Goal: Task Accomplishment & Management: Manage account settings

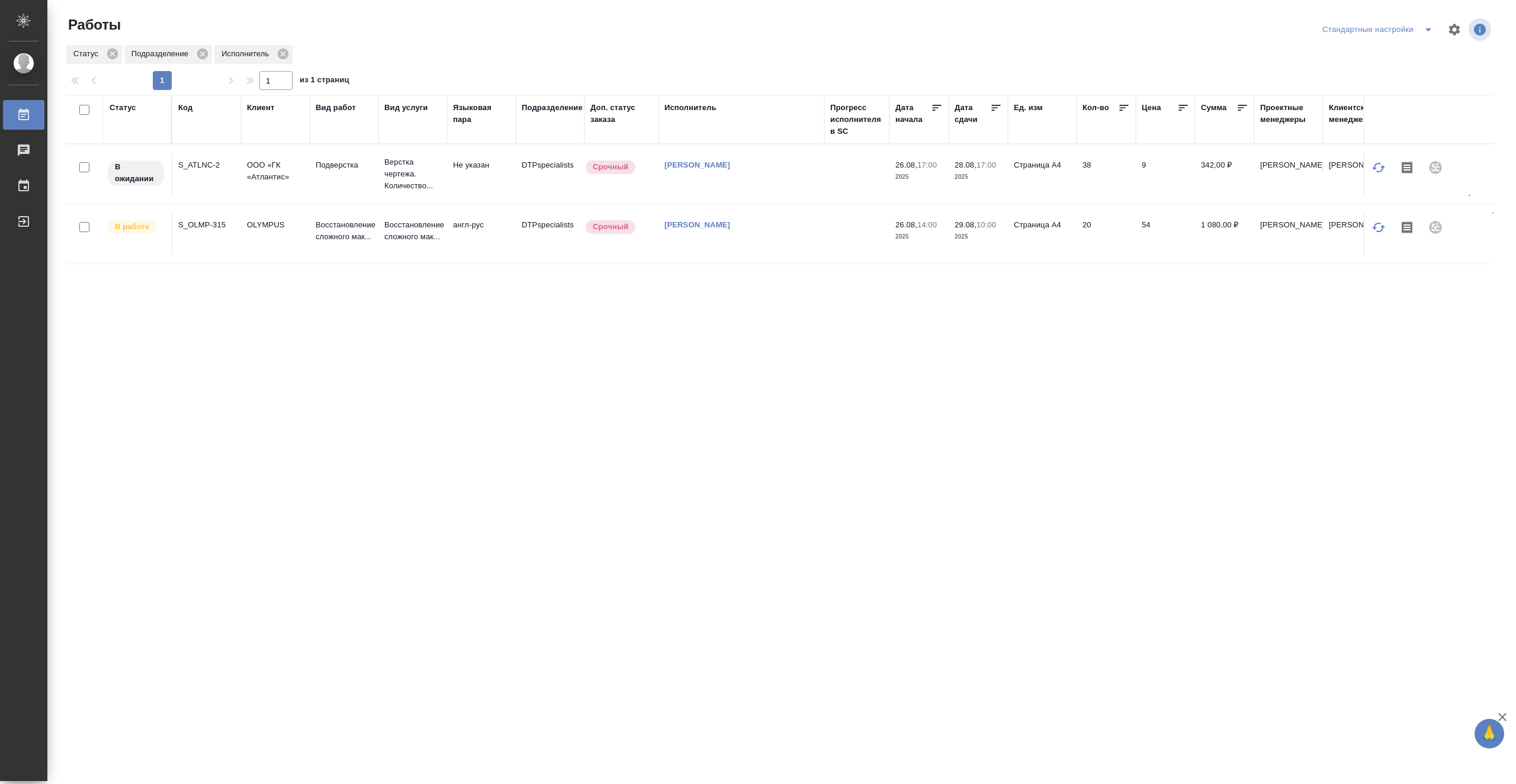
click at [769, 193] on td "[PERSON_NAME]" at bounding box center [742, 174] width 166 height 41
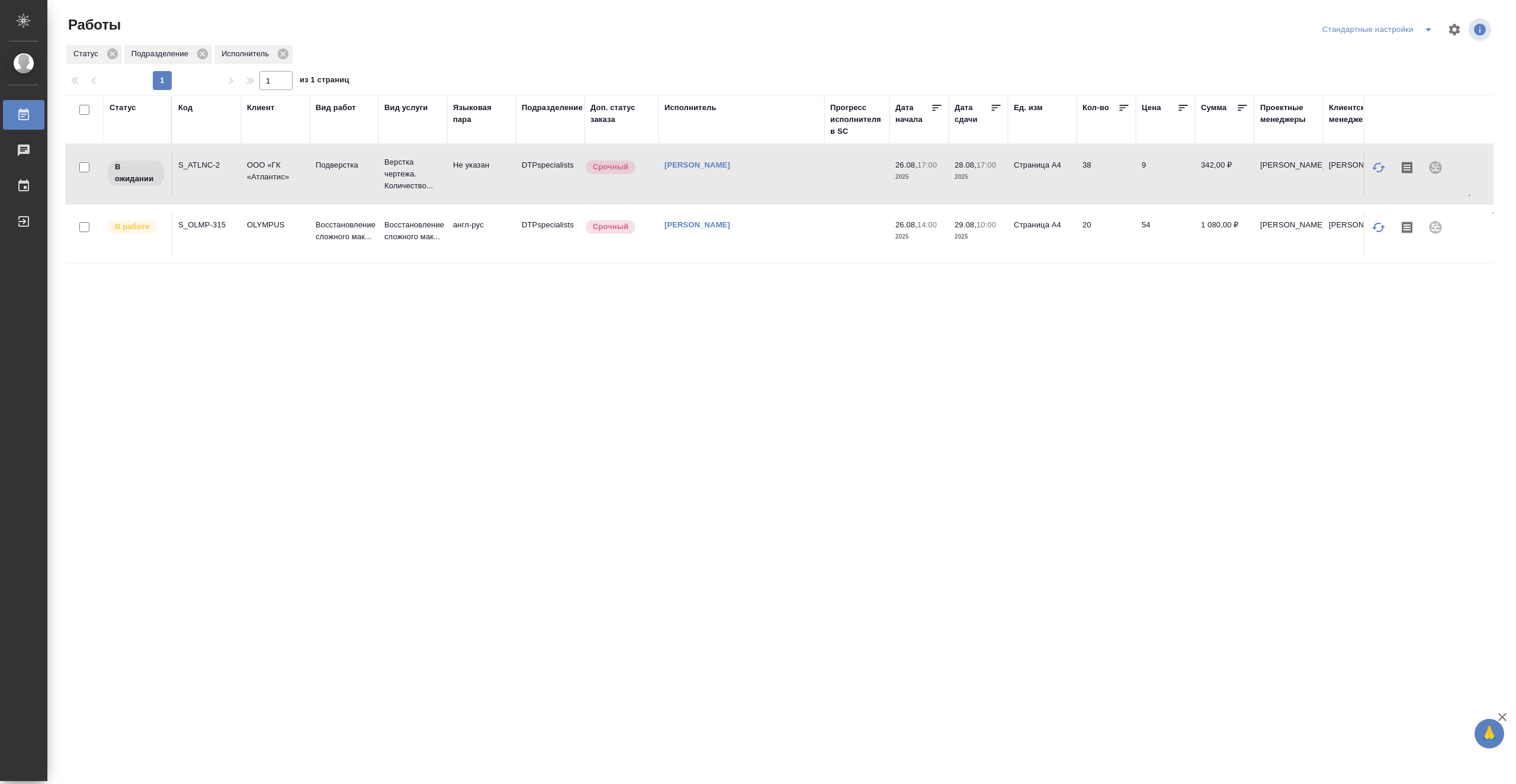
click at [769, 193] on td "Васютченко Александр Иванович" at bounding box center [742, 174] width 166 height 41
click at [836, 179] on td at bounding box center [857, 174] width 65 height 41
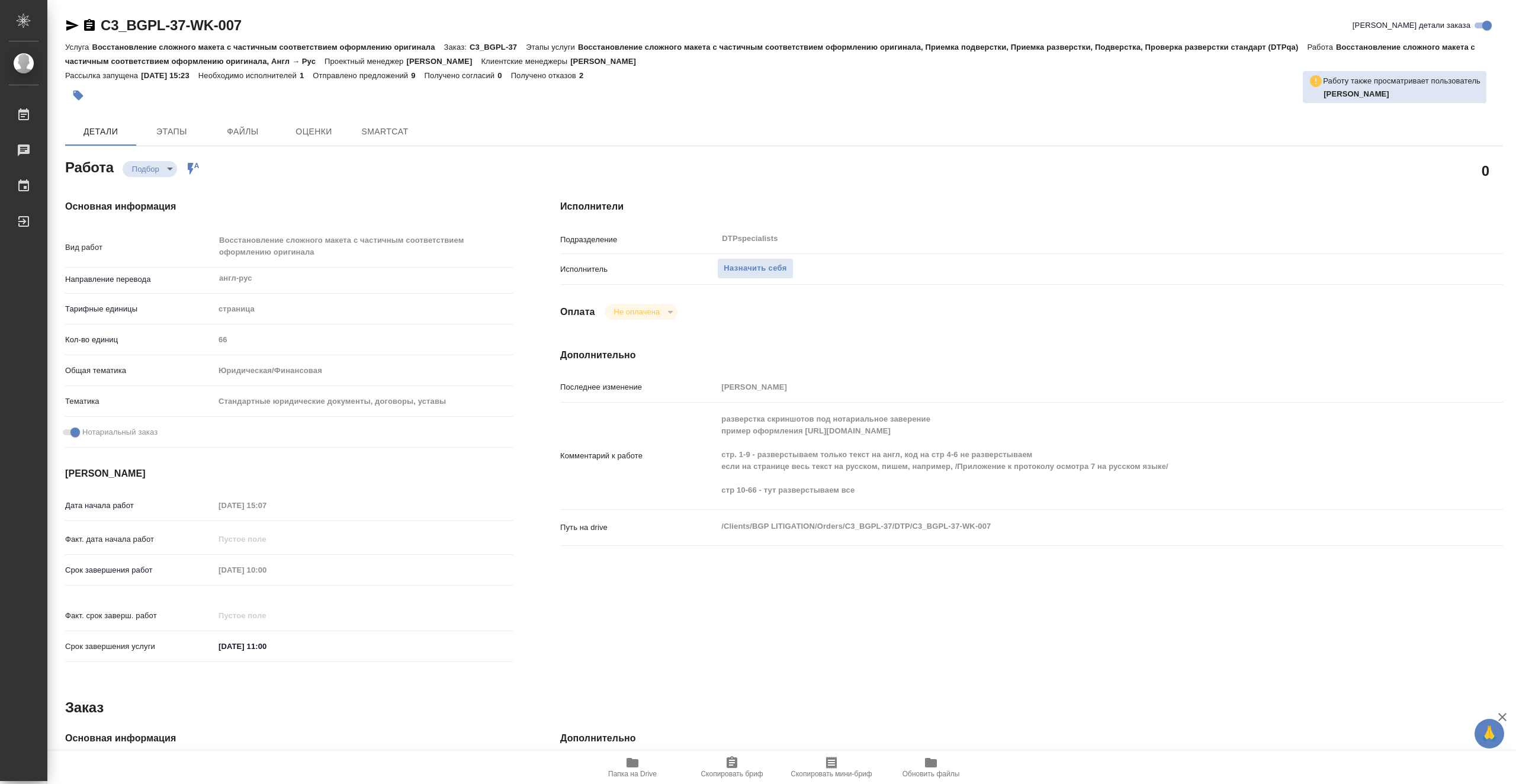
type textarea "x"
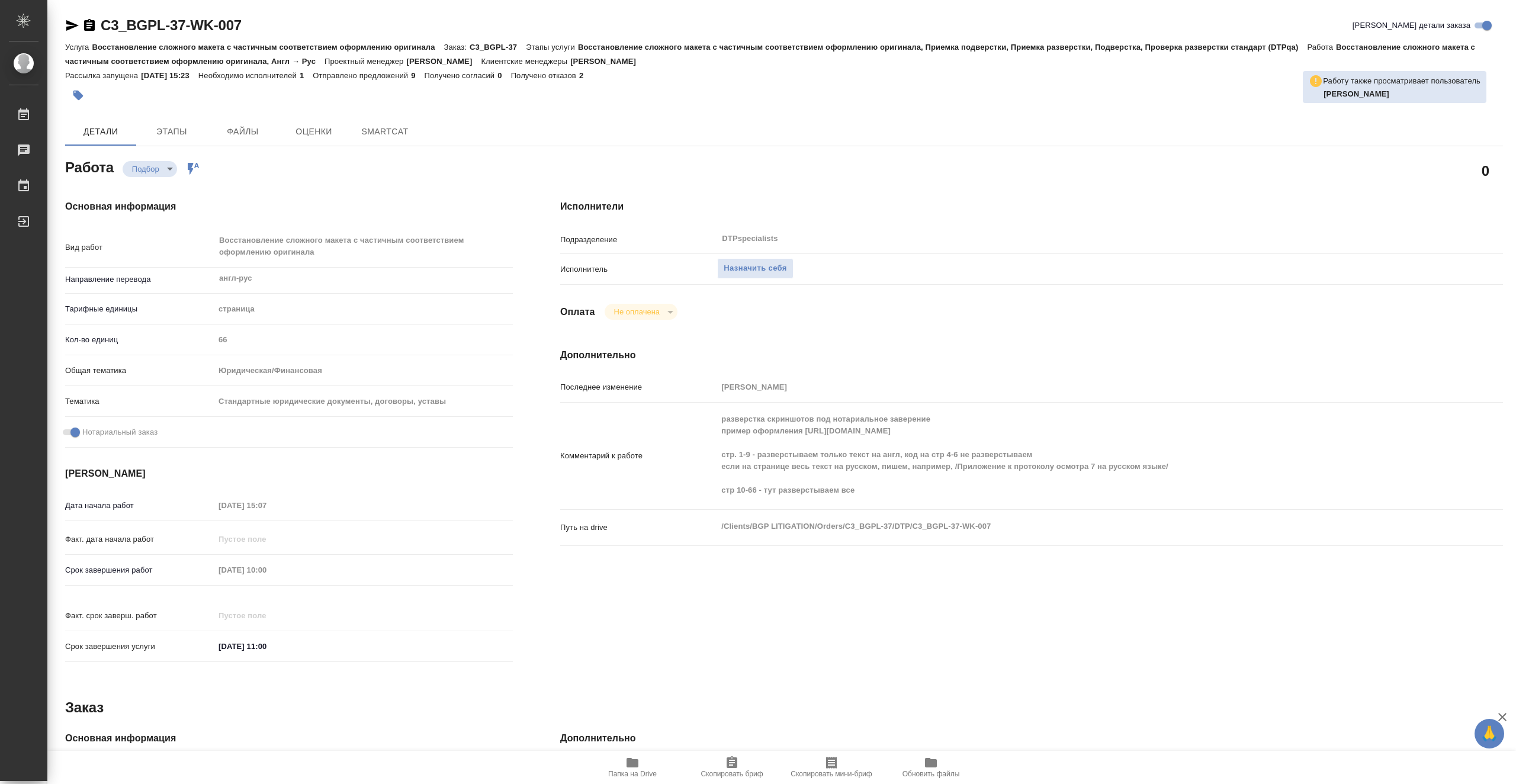
type textarea "x"
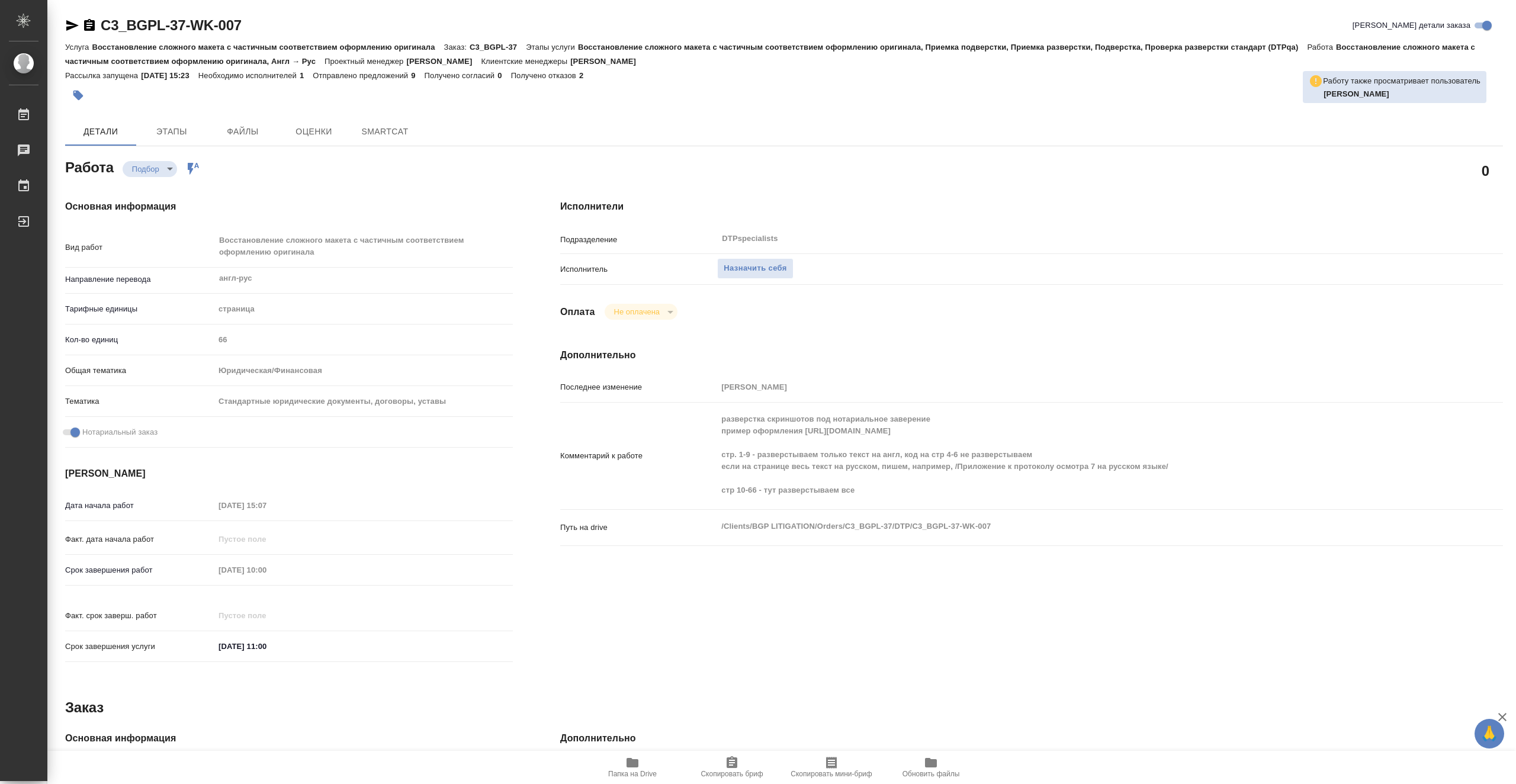
type textarea "x"
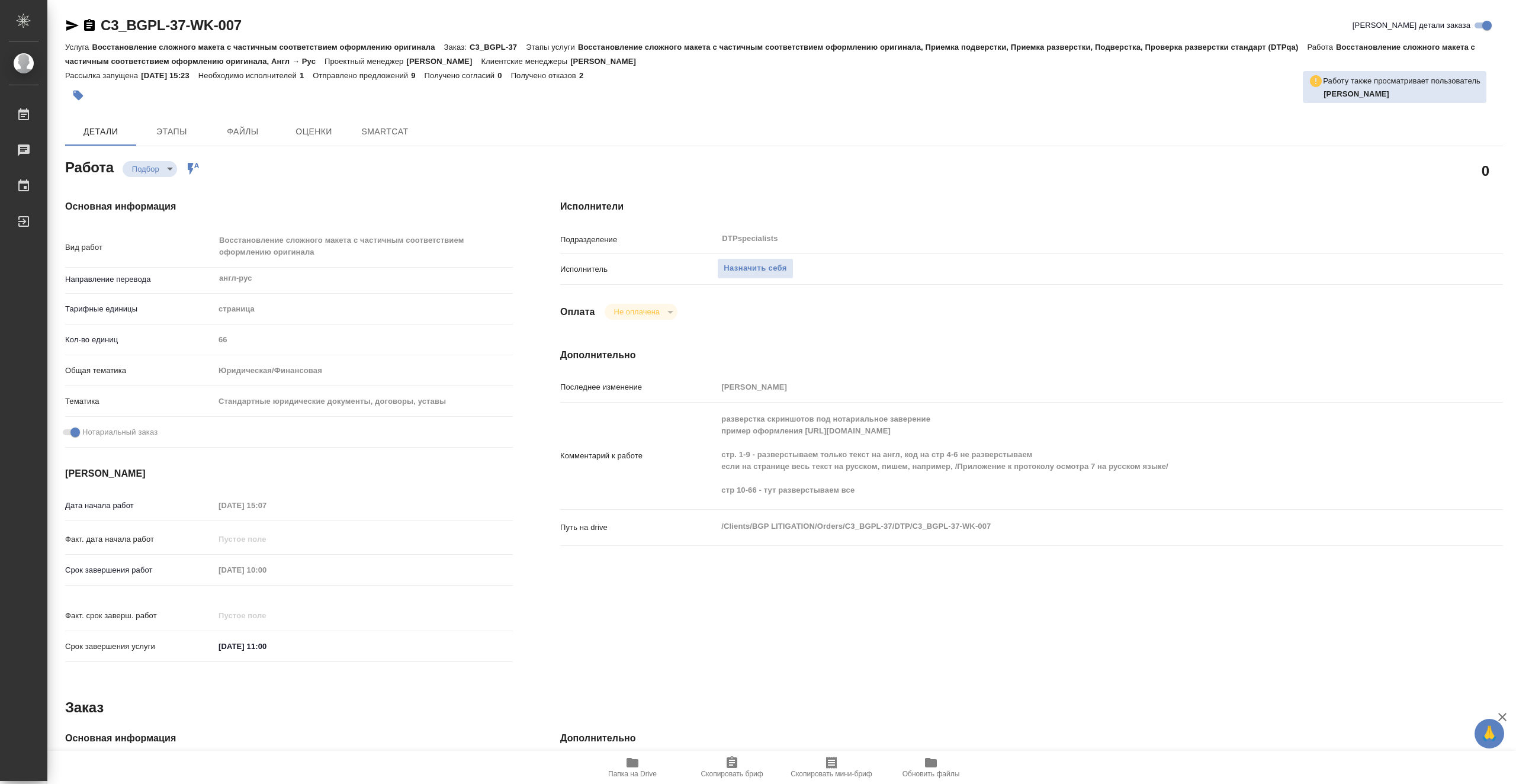
type textarea "x"
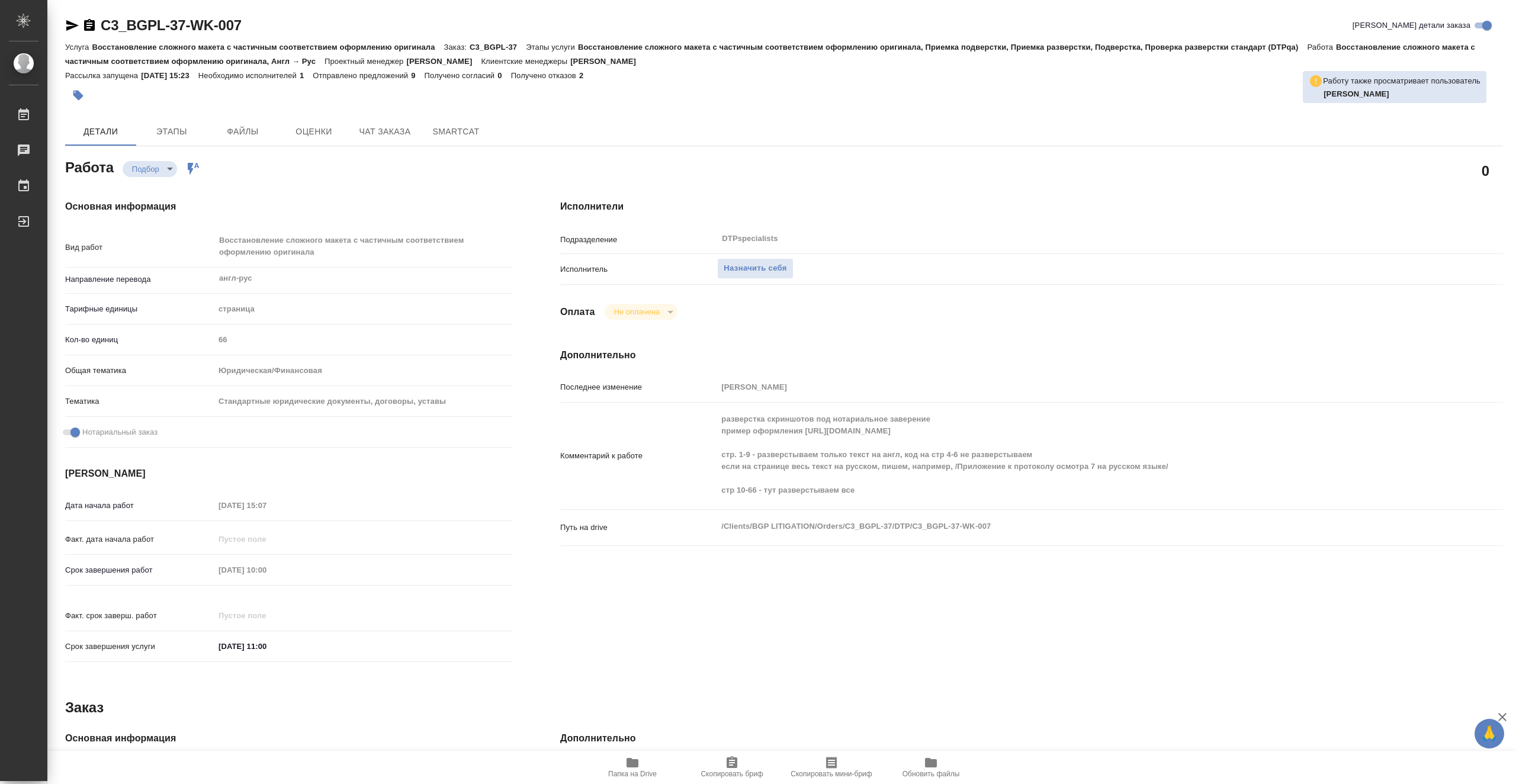
type textarea "x"
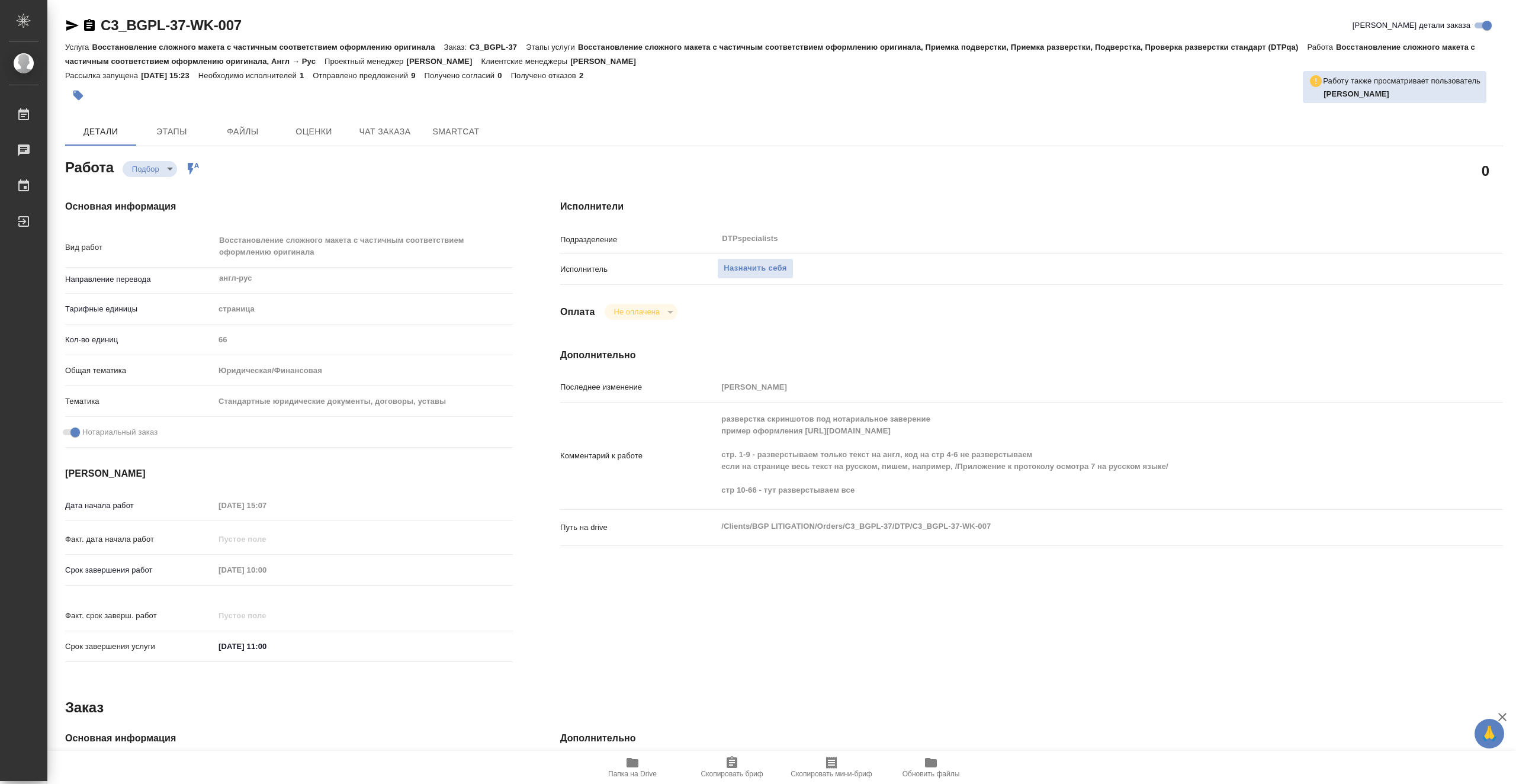
type textarea "x"
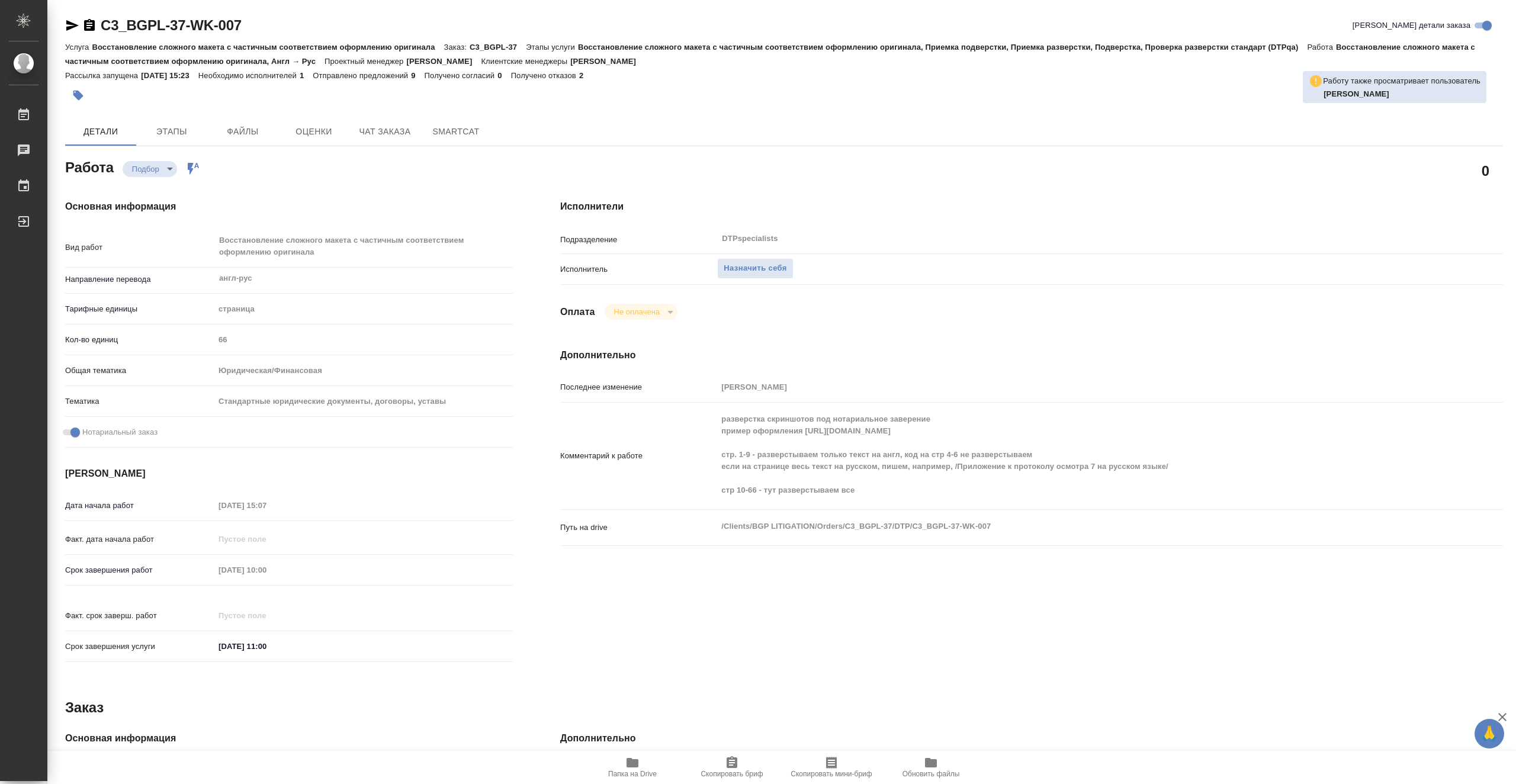
click at [646, 768] on span "Папка на Drive" at bounding box center [632, 767] width 85 height 22
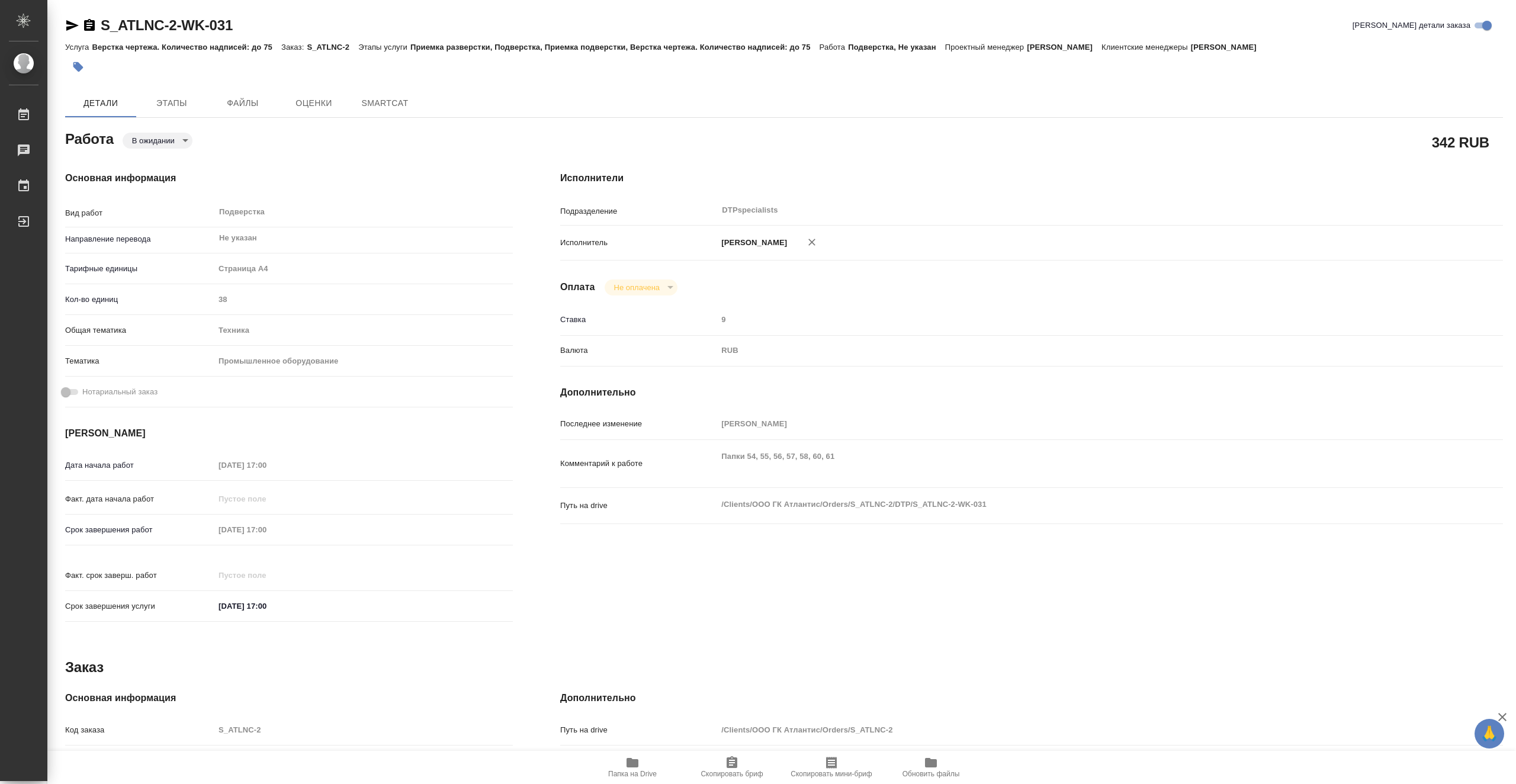
type textarea "x"
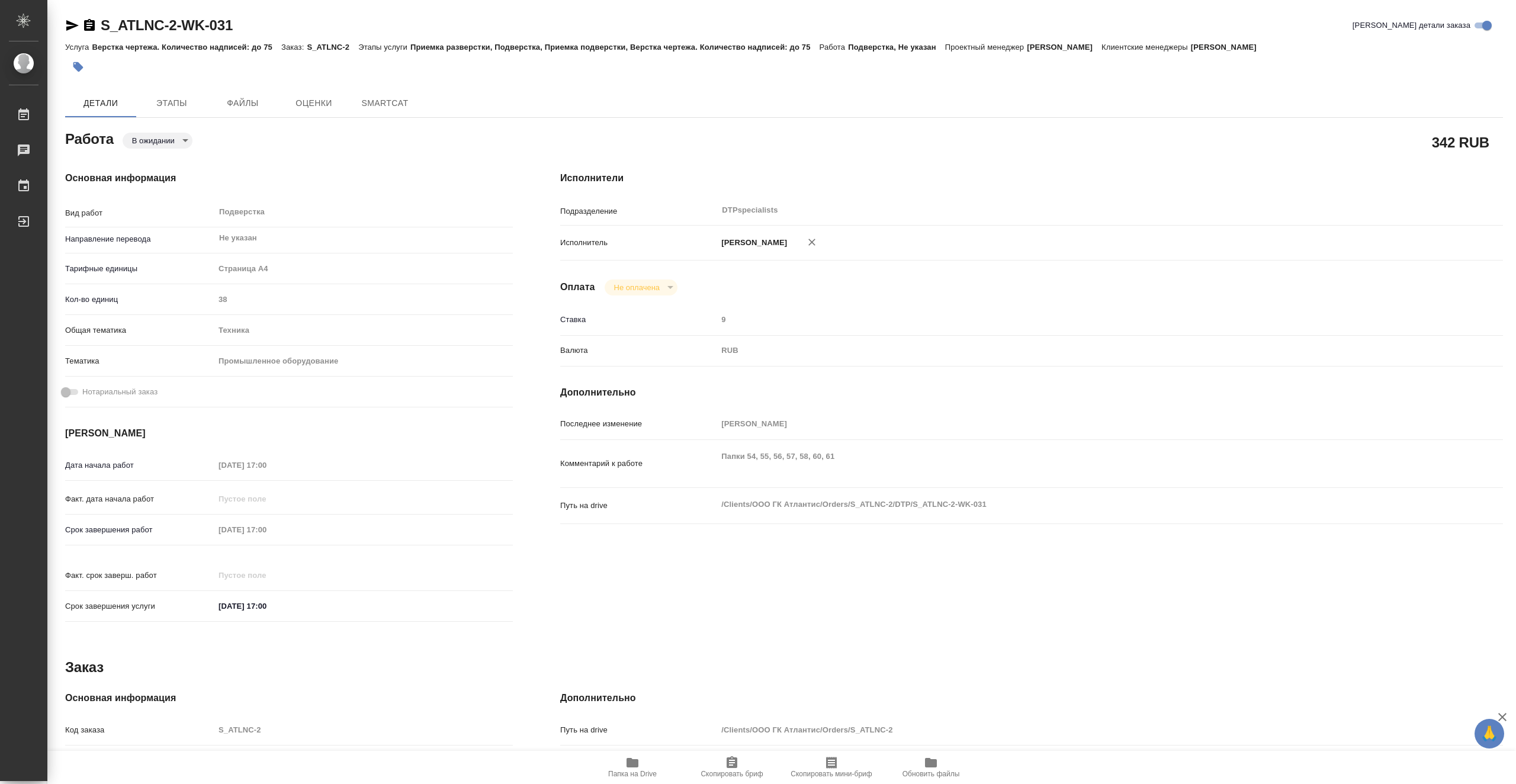
type textarea "x"
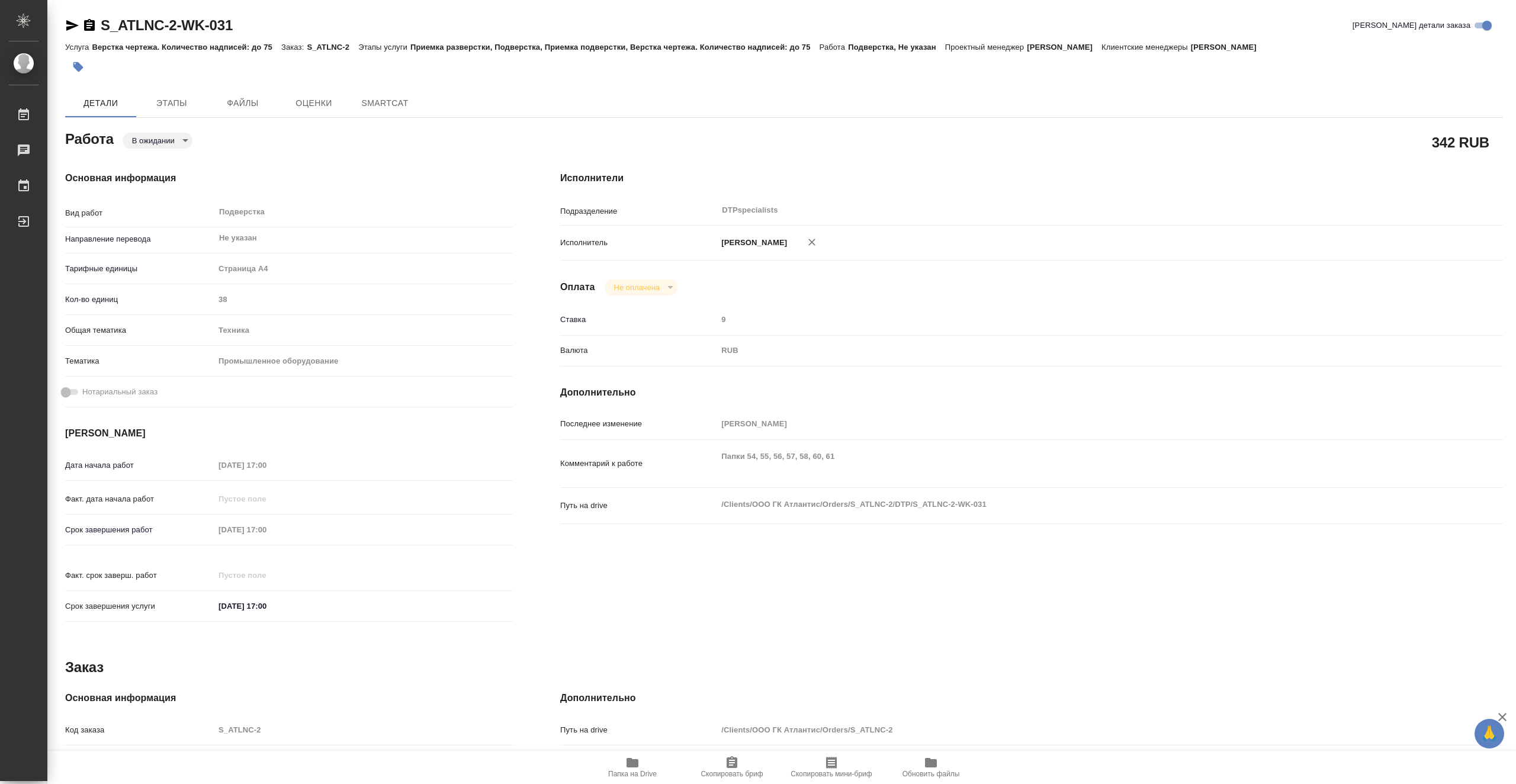
type textarea "x"
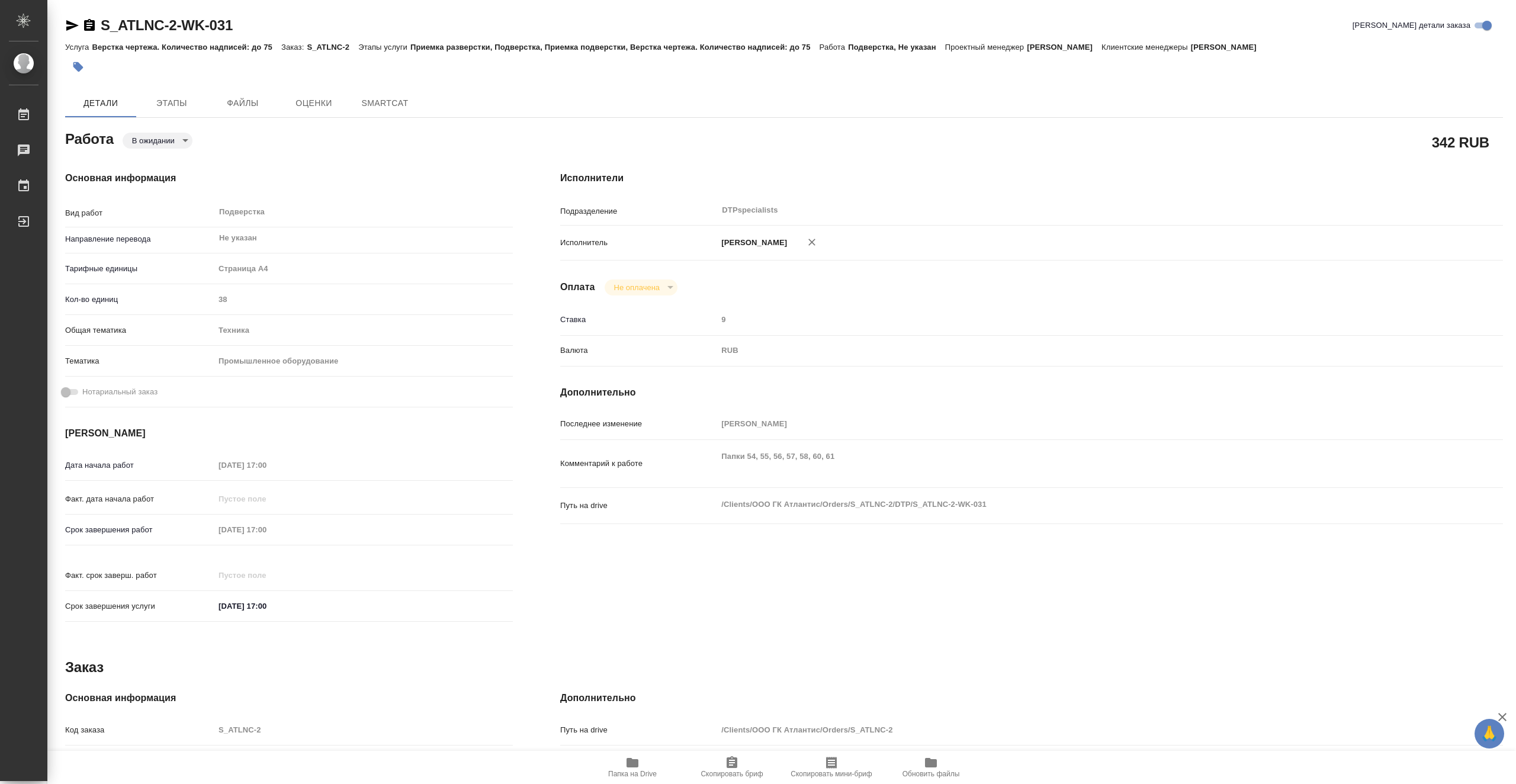
type textarea "x"
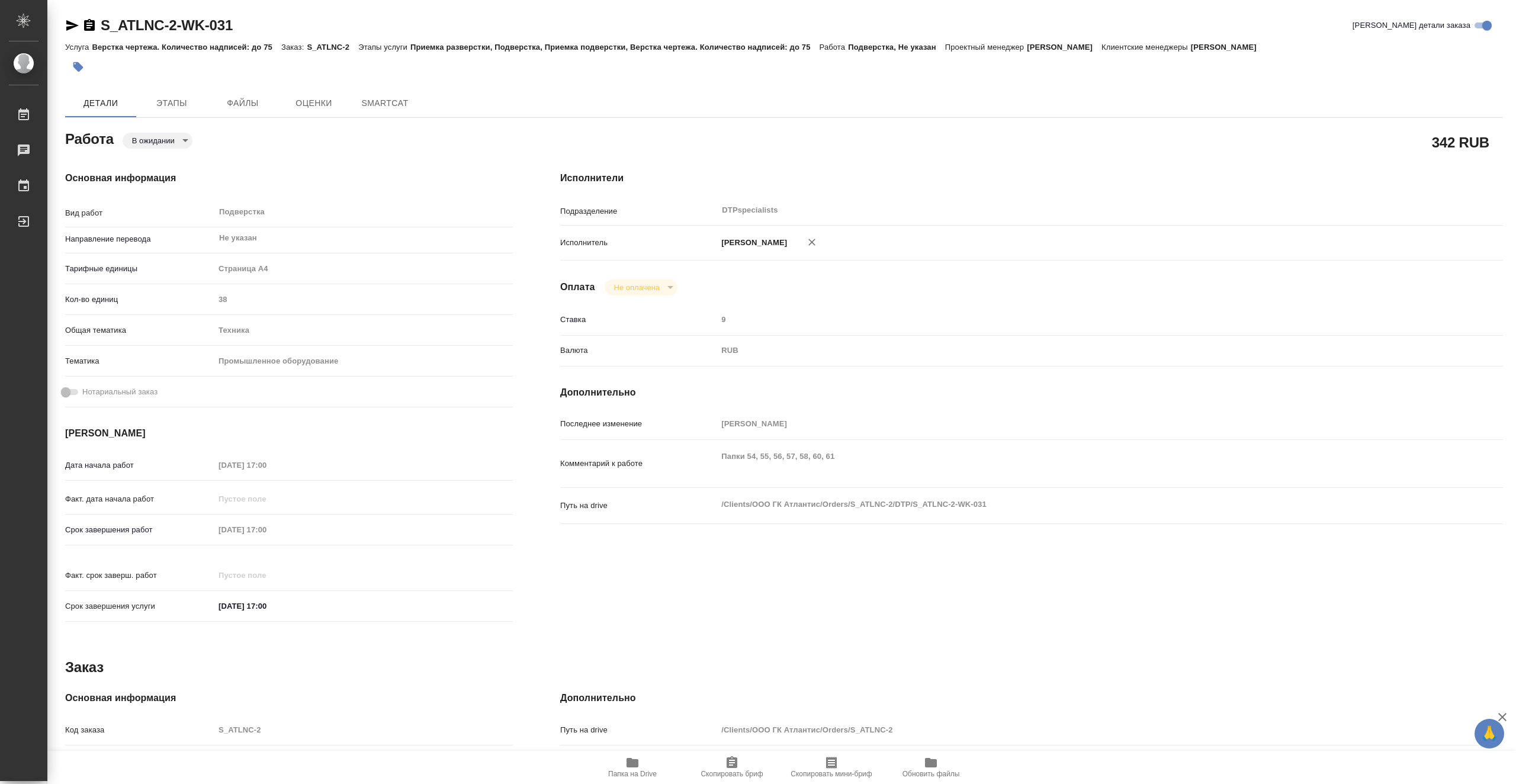
type textarea "x"
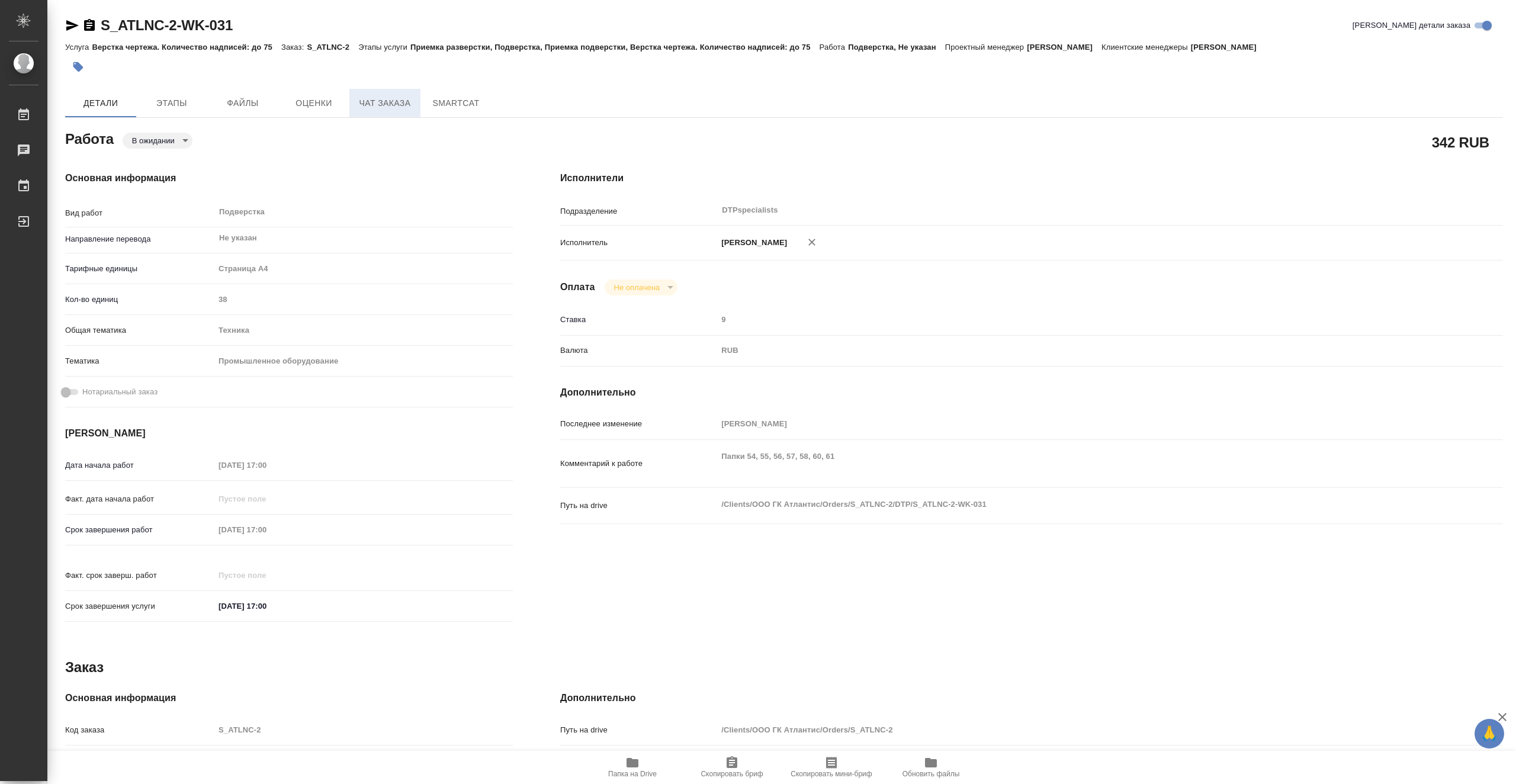
type textarea "x"
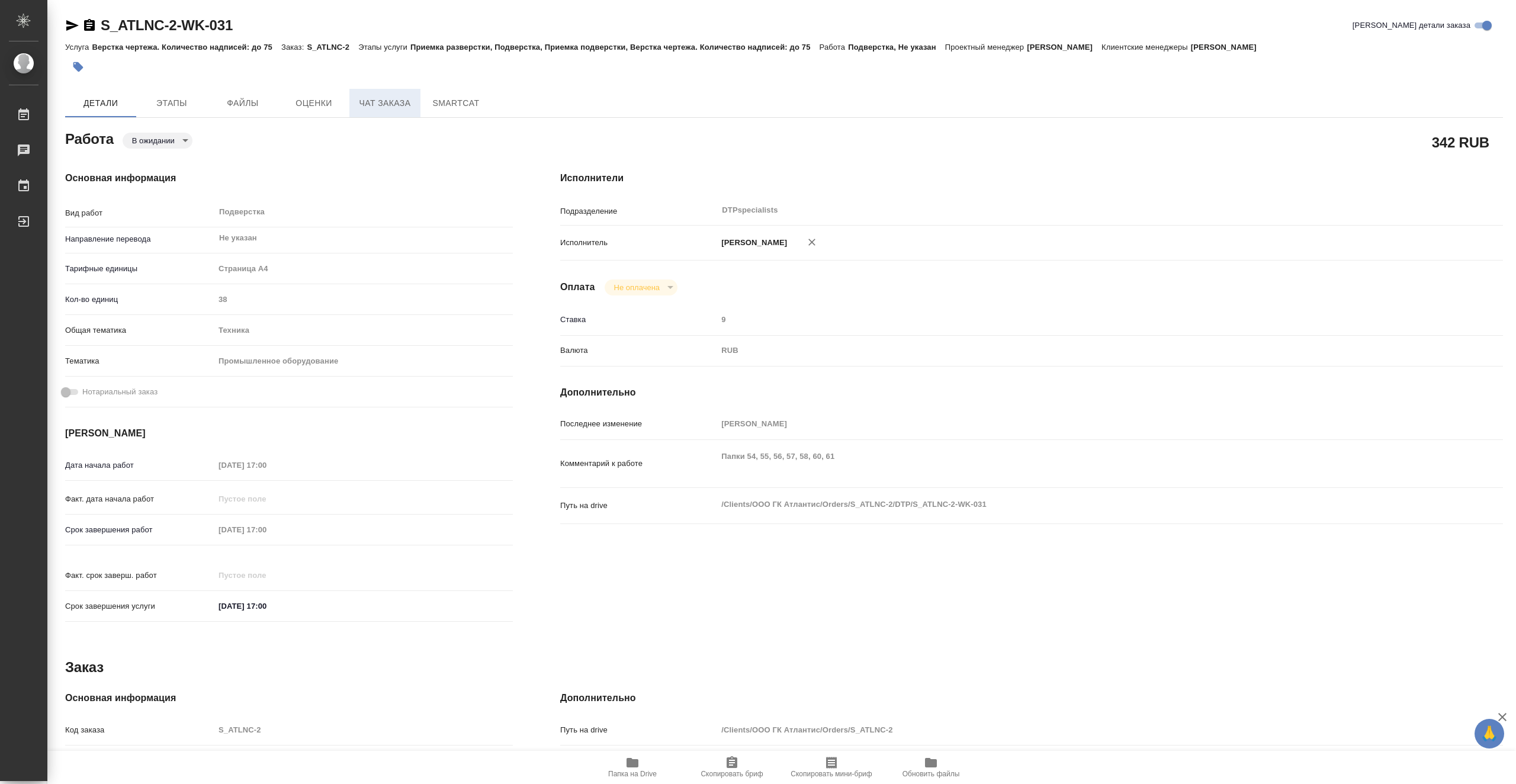
click at [362, 96] on span "Чат заказа" at bounding box center [385, 103] width 57 height 15
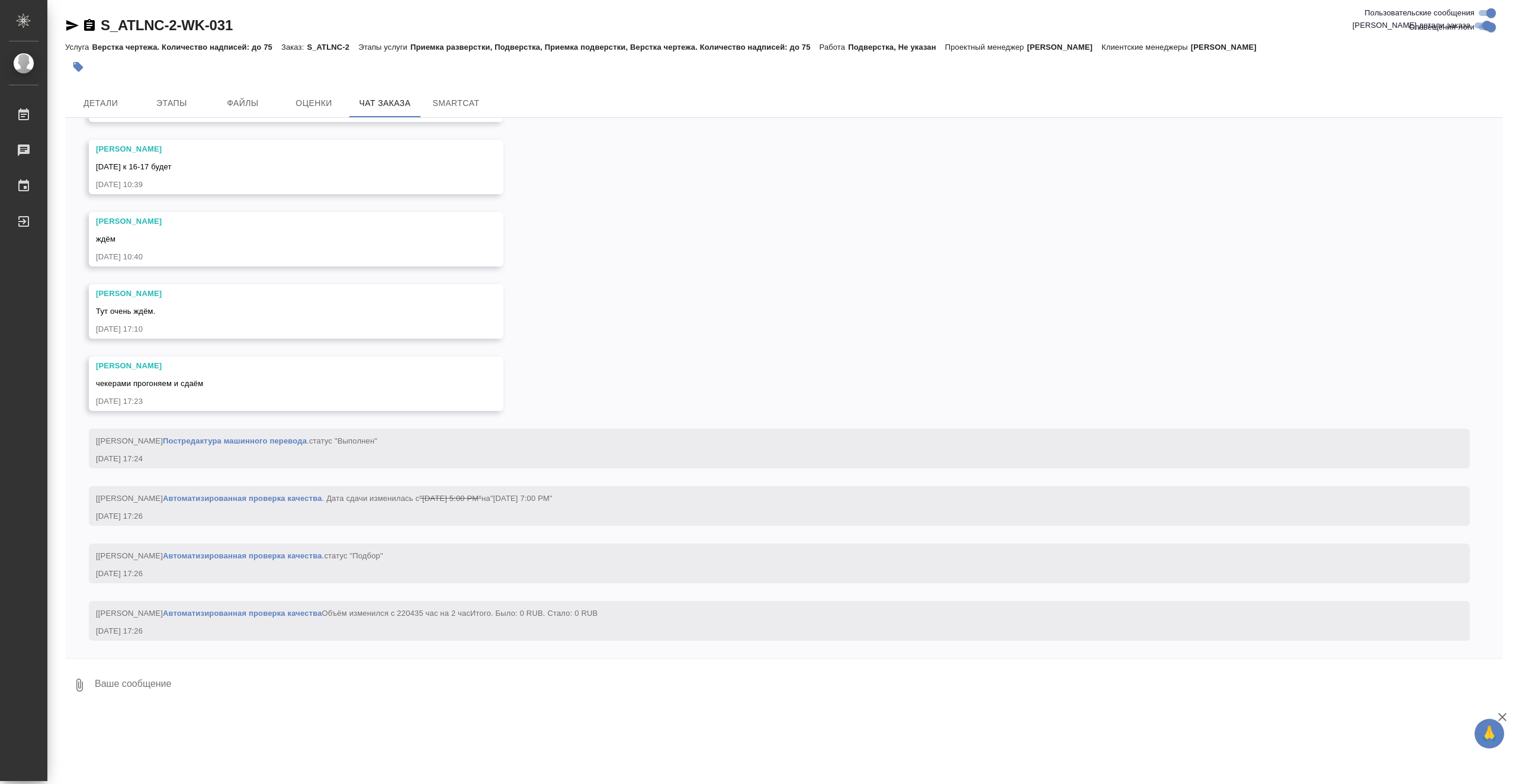
scroll to position [14481, 0]
click at [180, 105] on span "Этапы" at bounding box center [172, 103] width 57 height 15
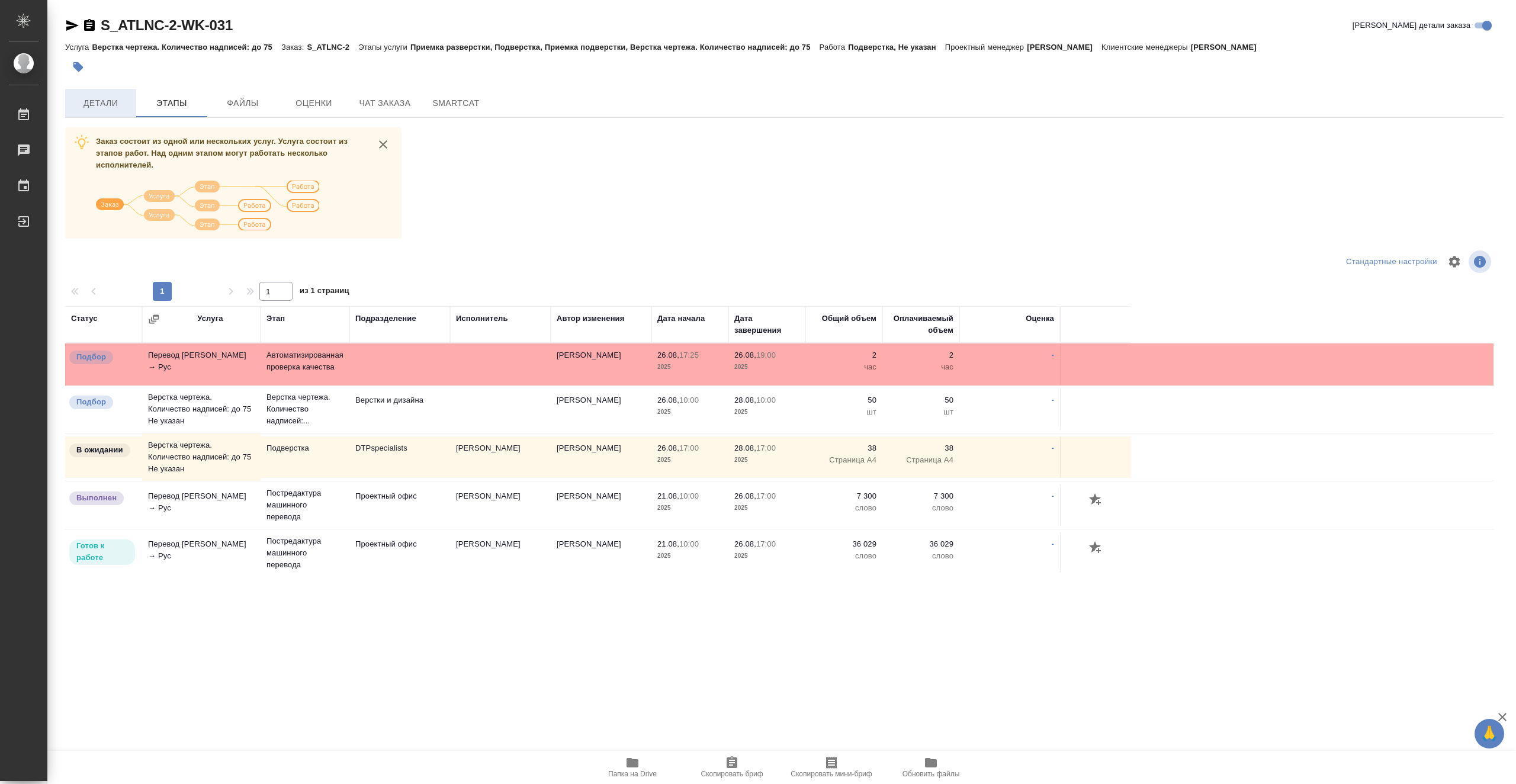
click at [107, 111] on button "Детали" at bounding box center [100, 102] width 71 height 29
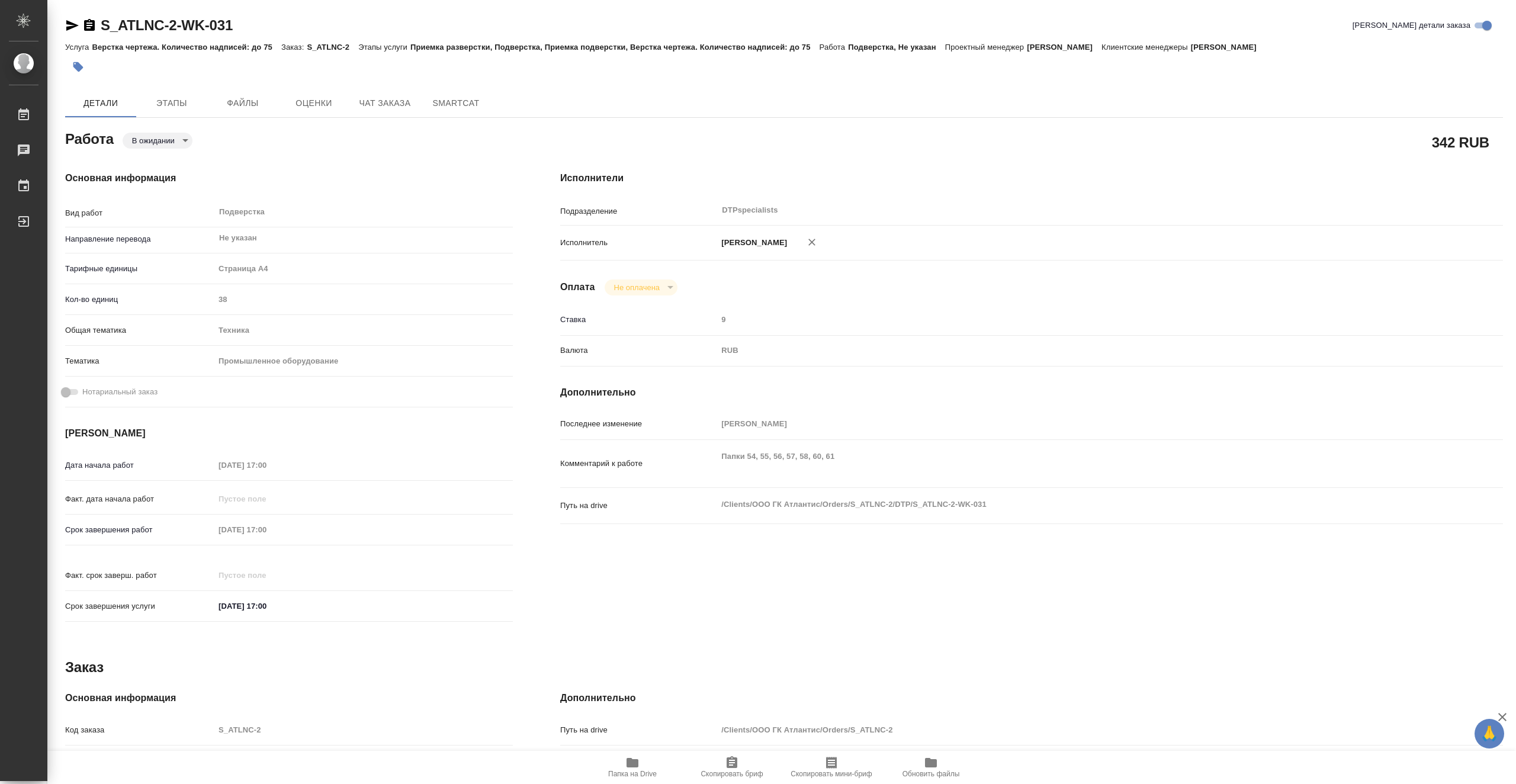
type textarea "x"
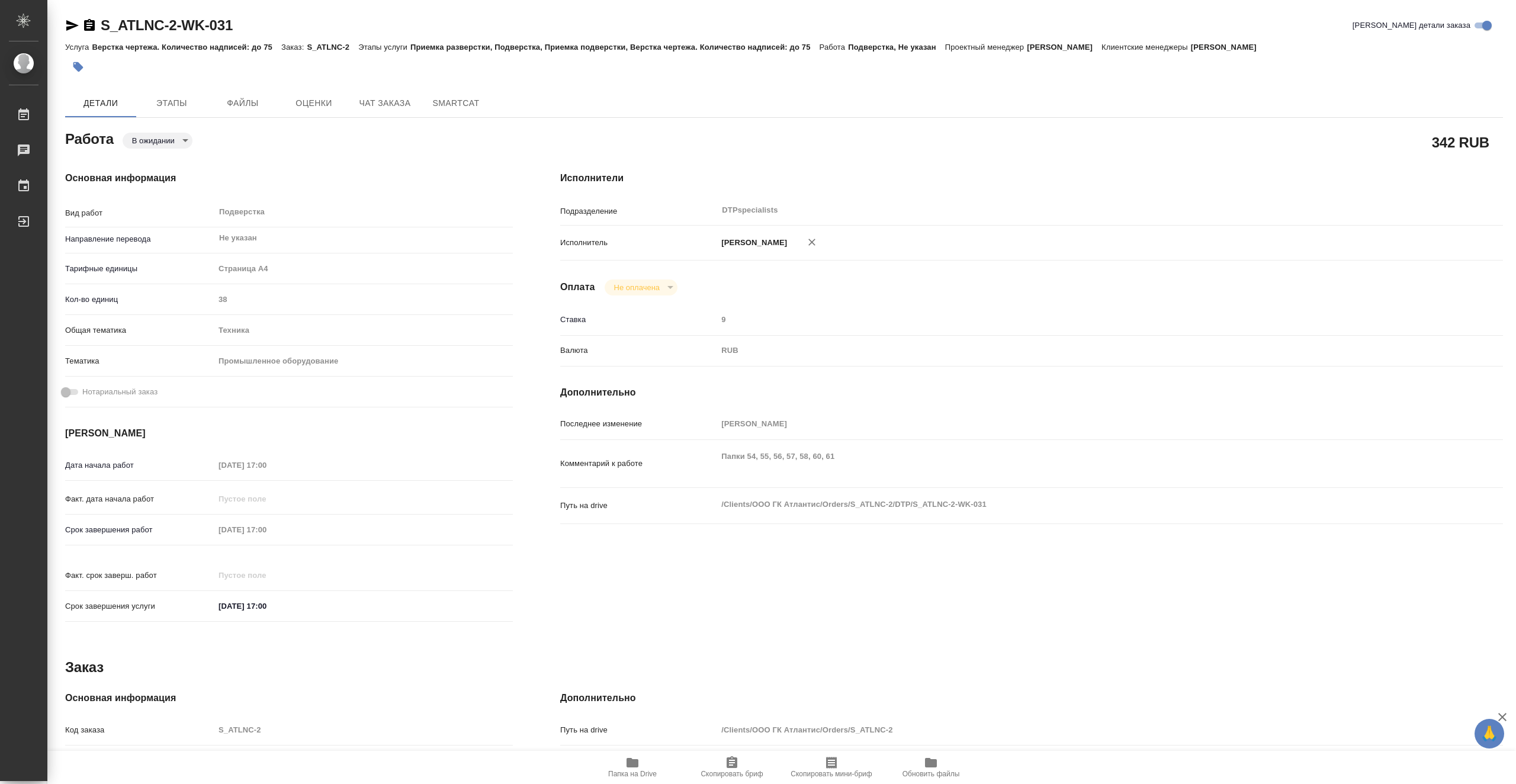
type textarea "x"
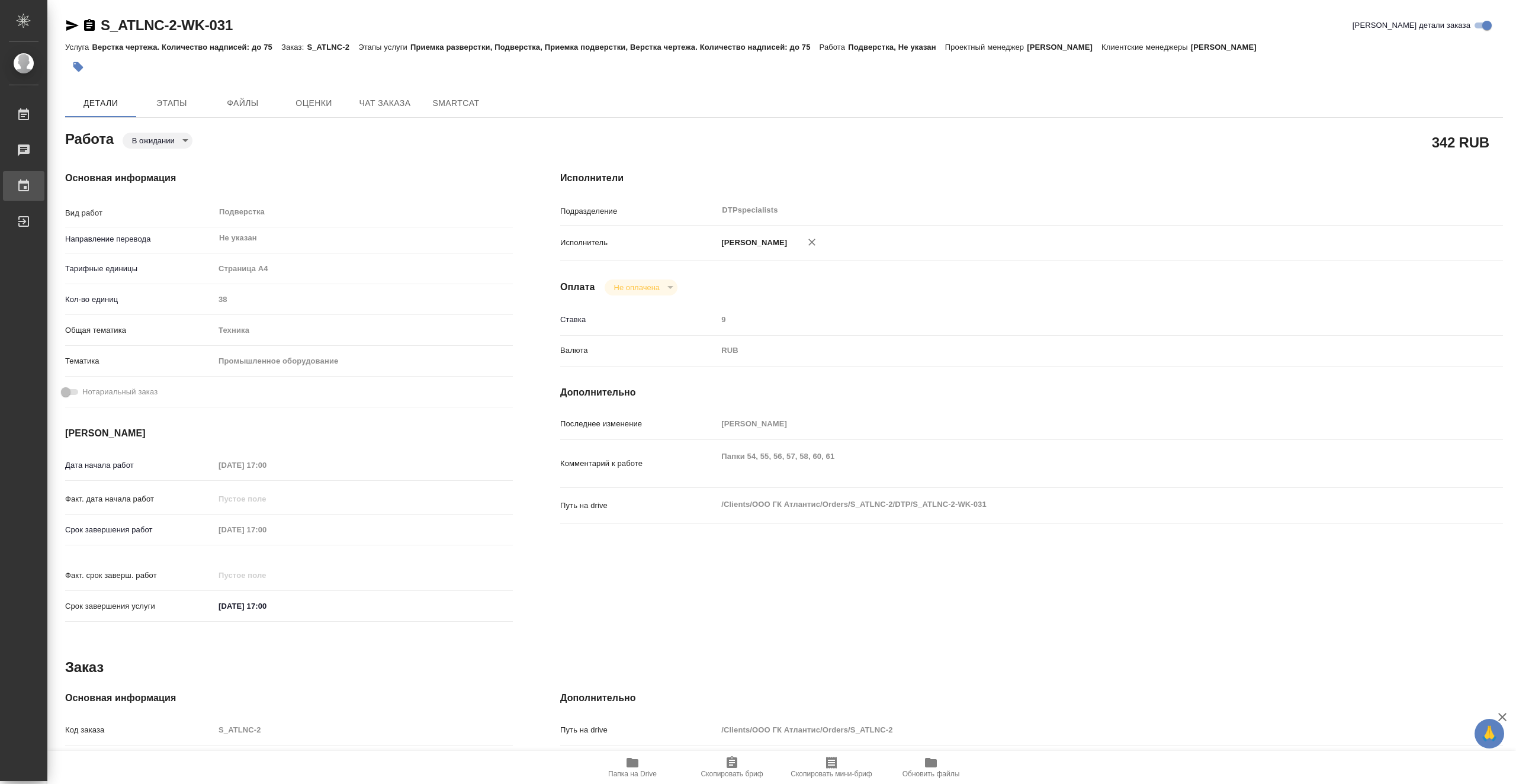
type textarea "x"
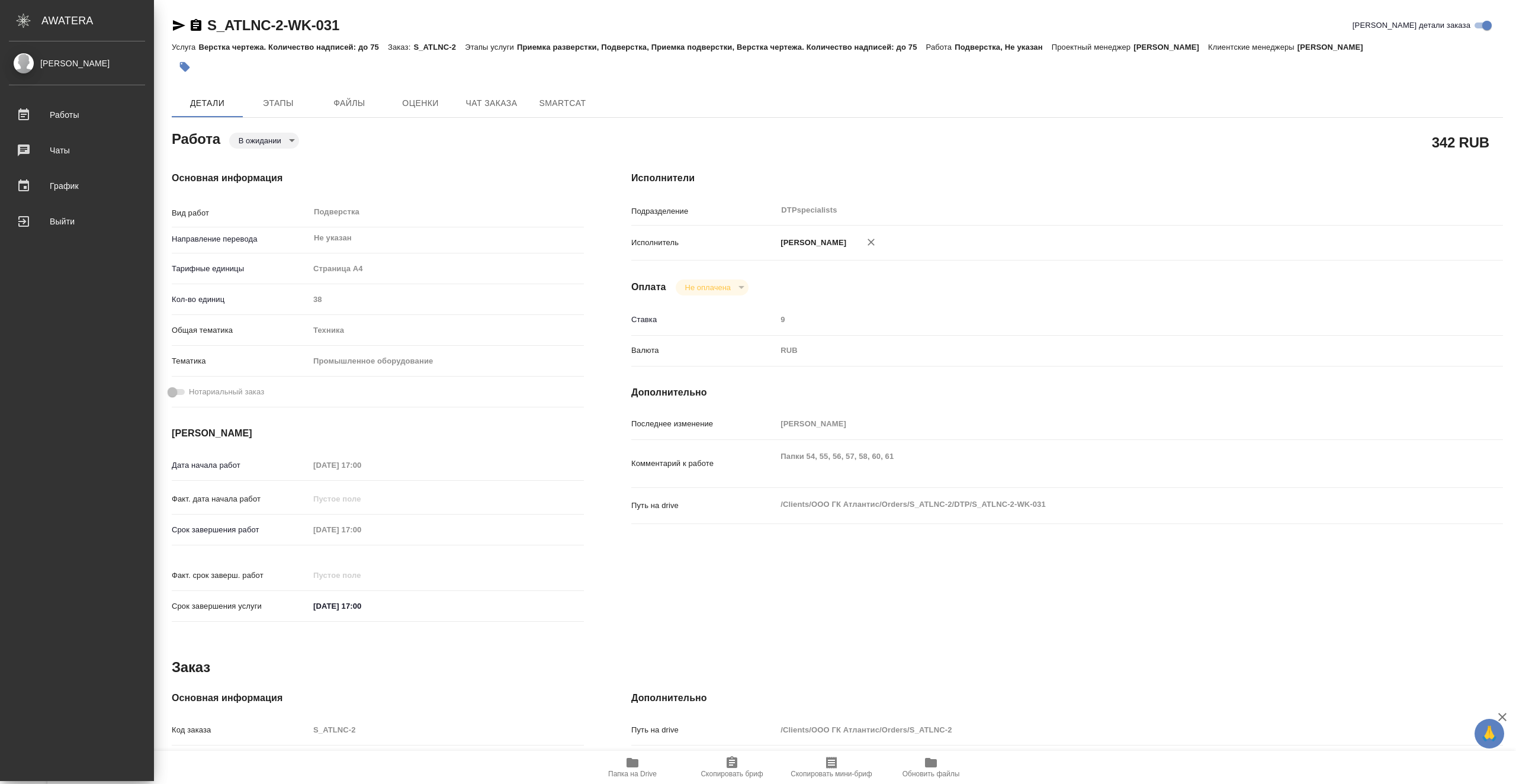
type textarea "x"
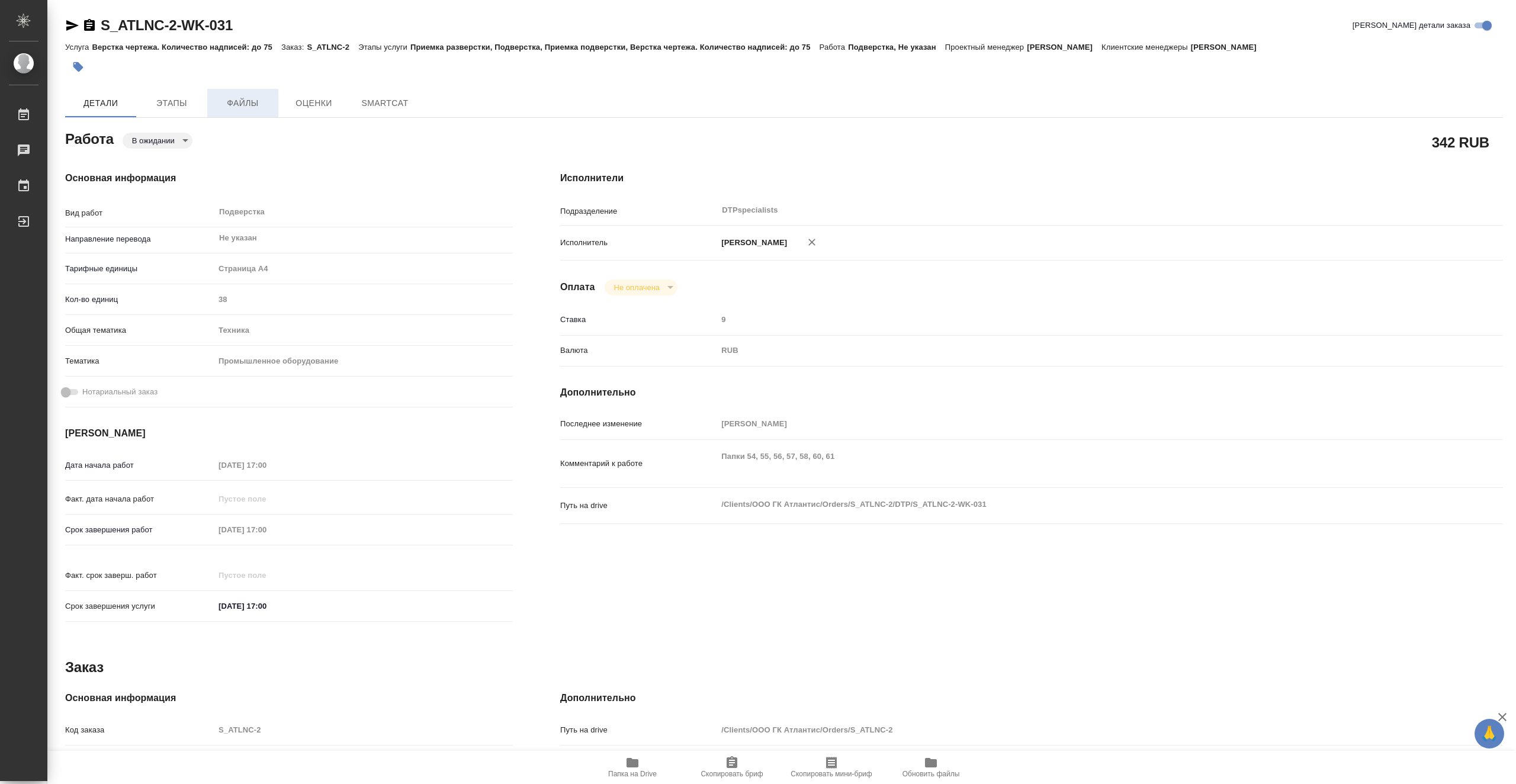
type textarea "x"
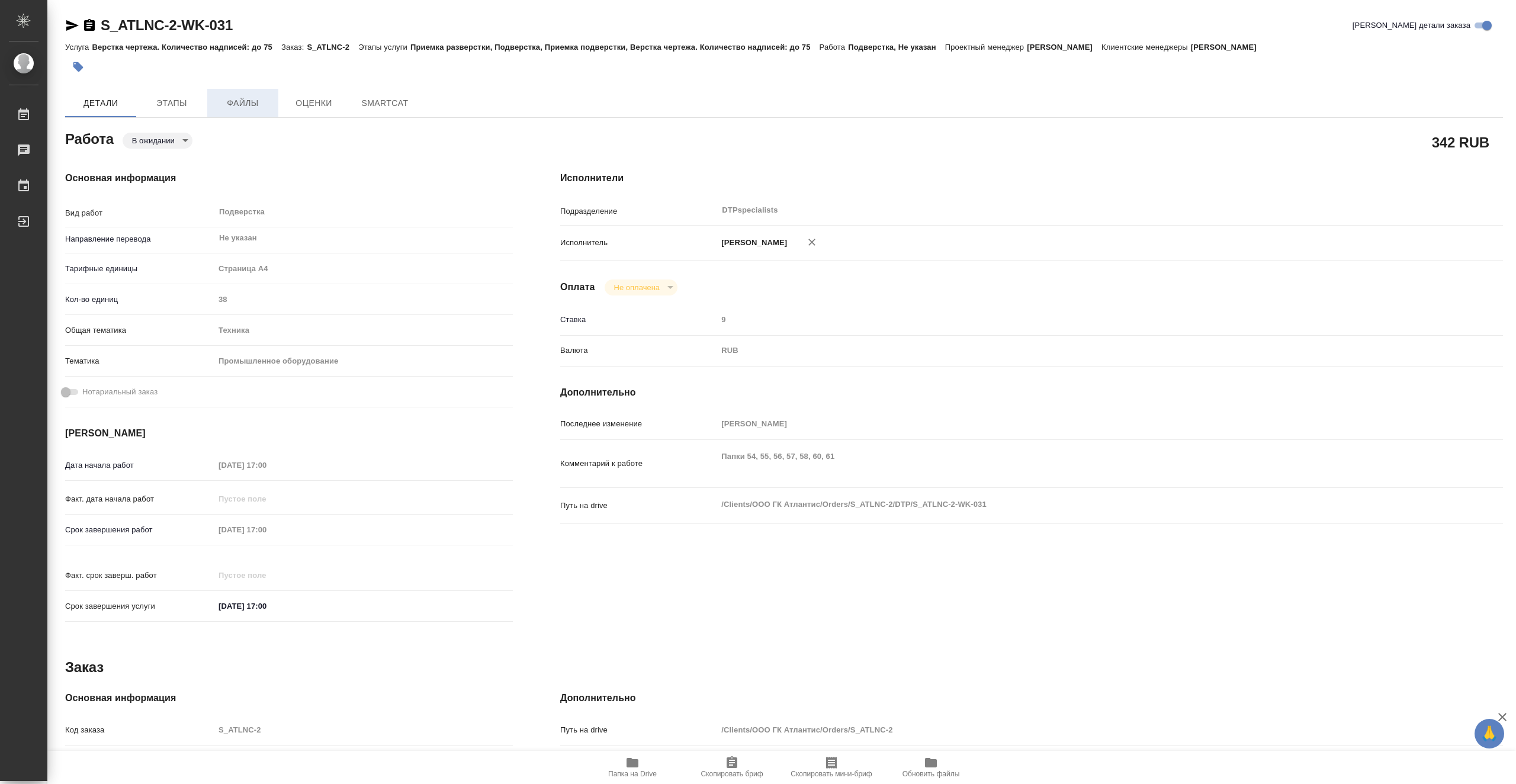
type textarea "x"
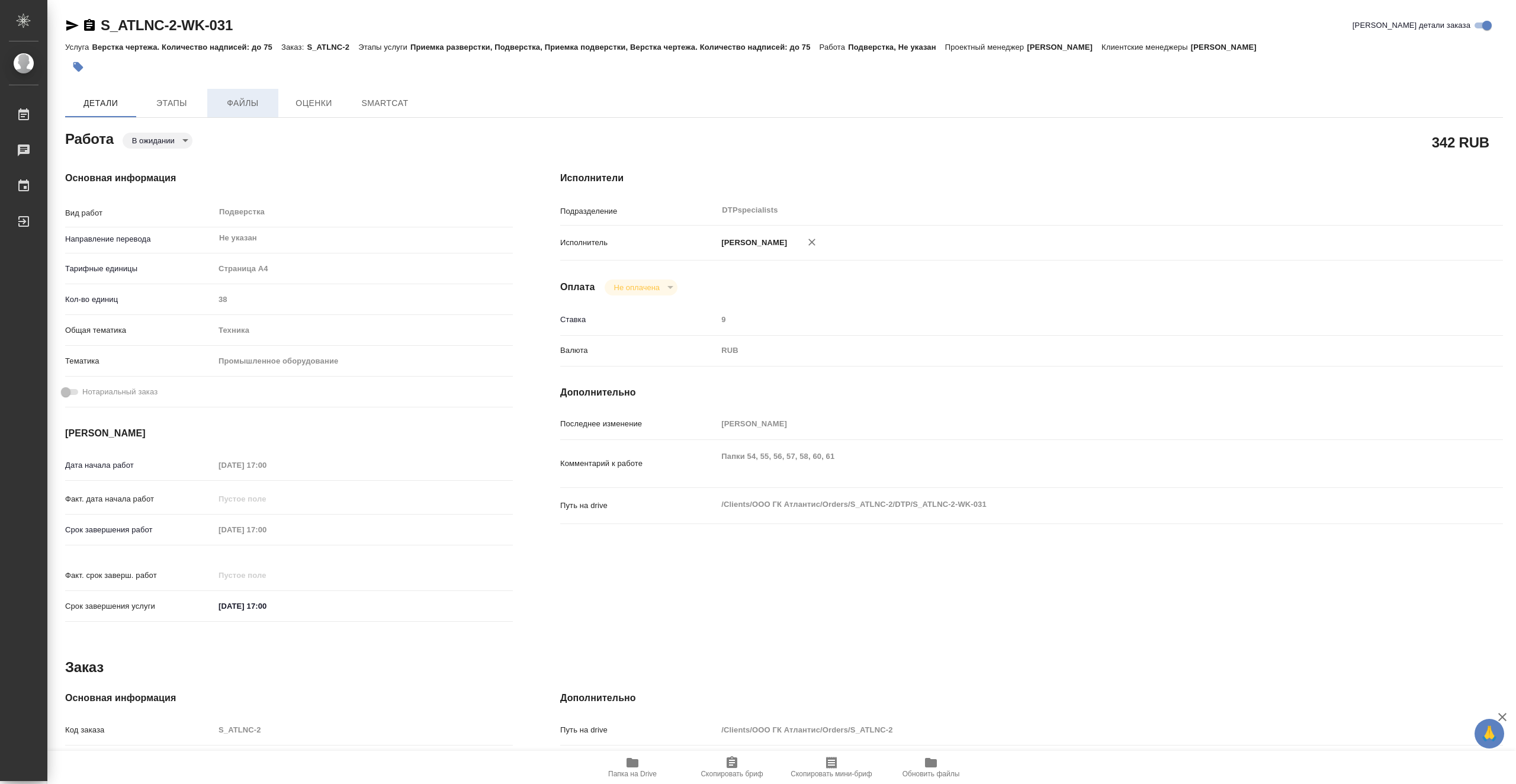
type textarea "x"
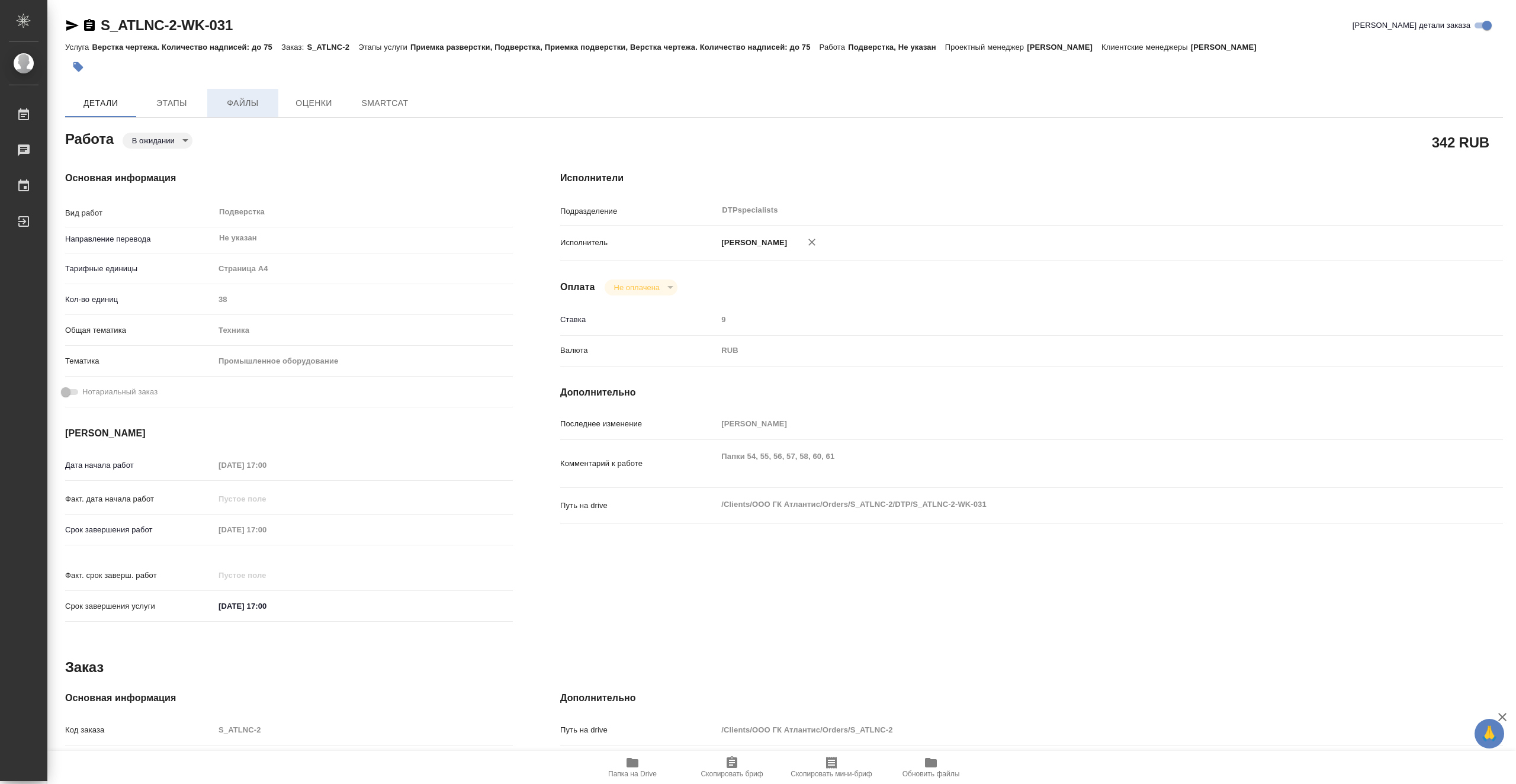
type textarea "x"
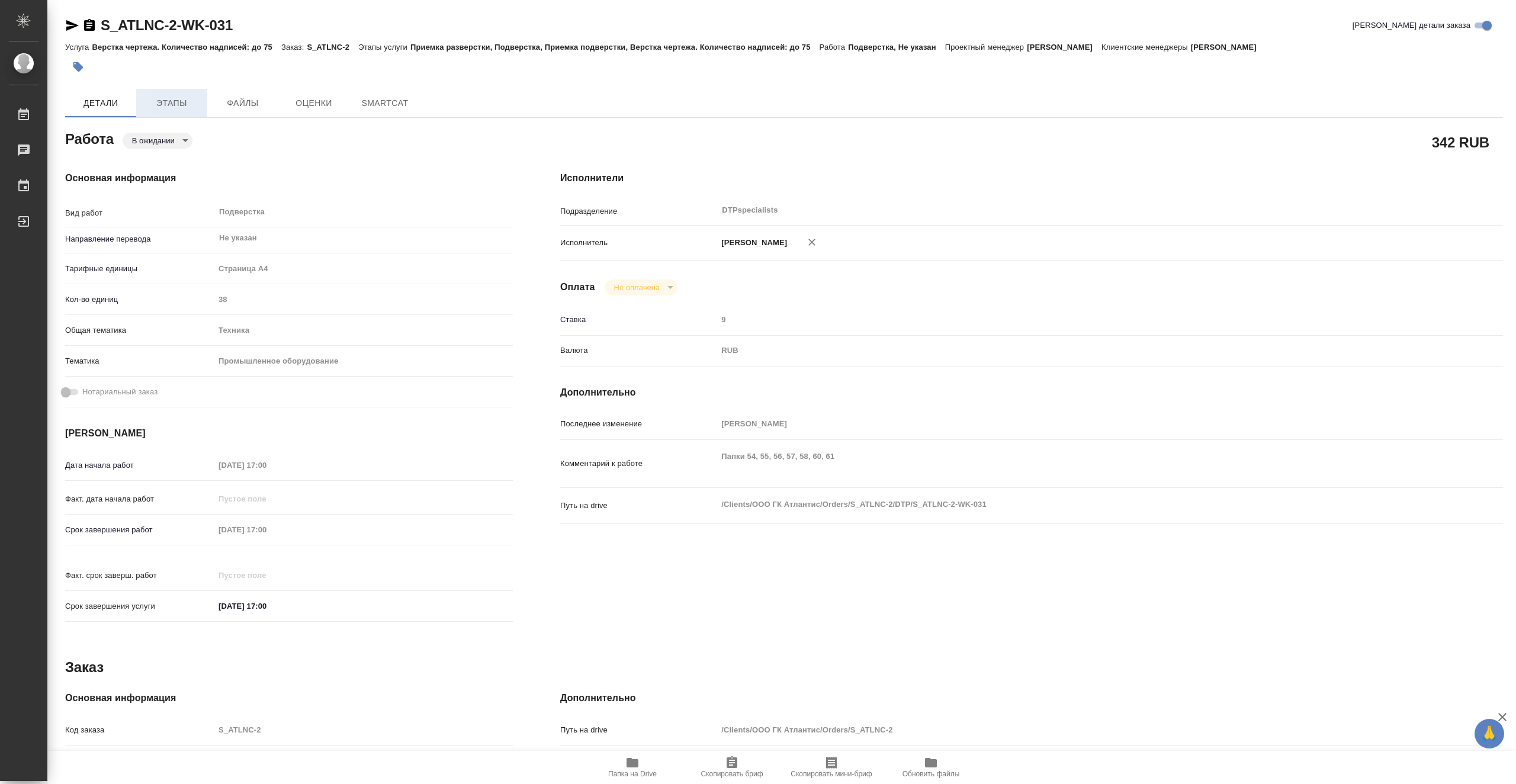
type textarea "x"
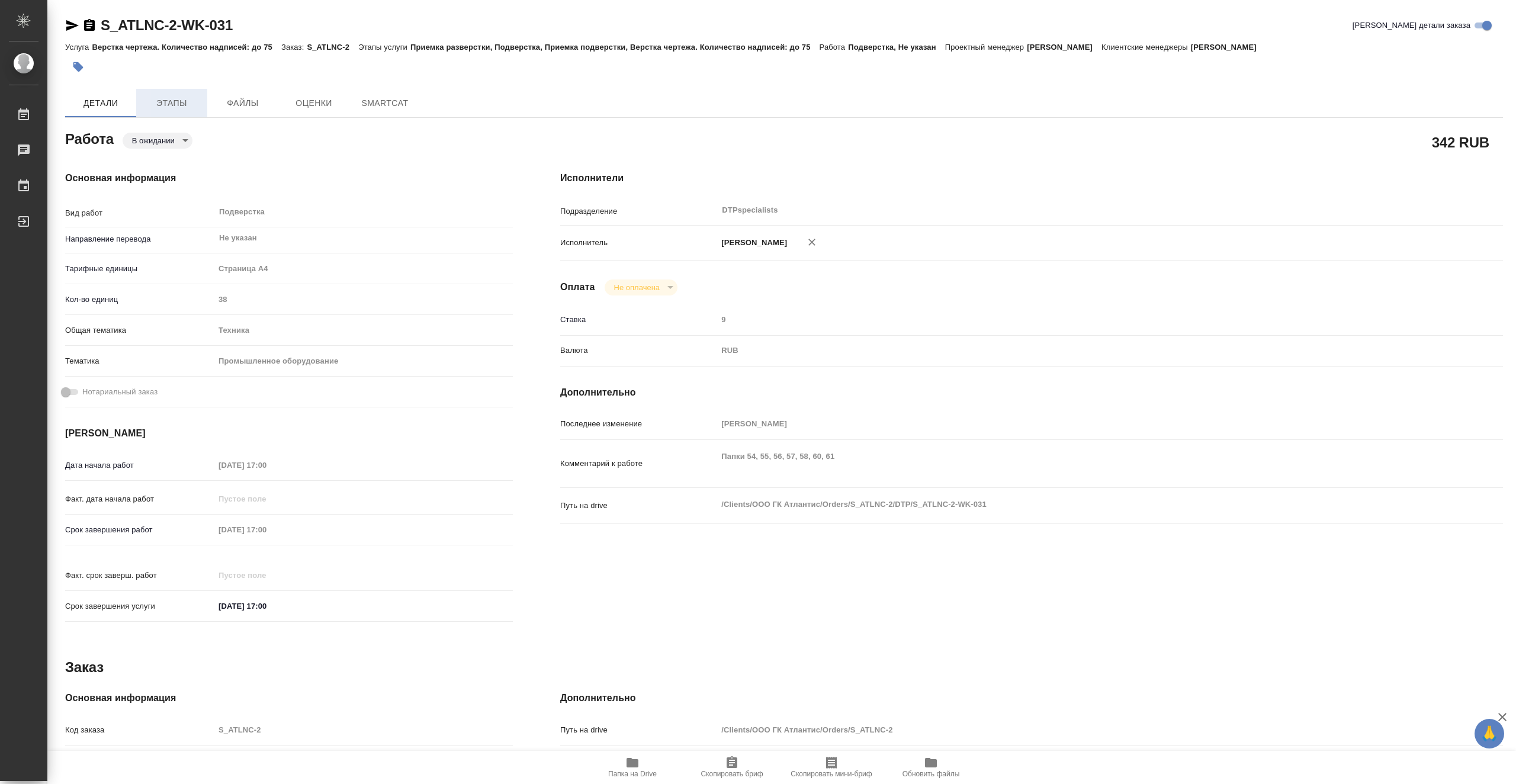
type textarea "x"
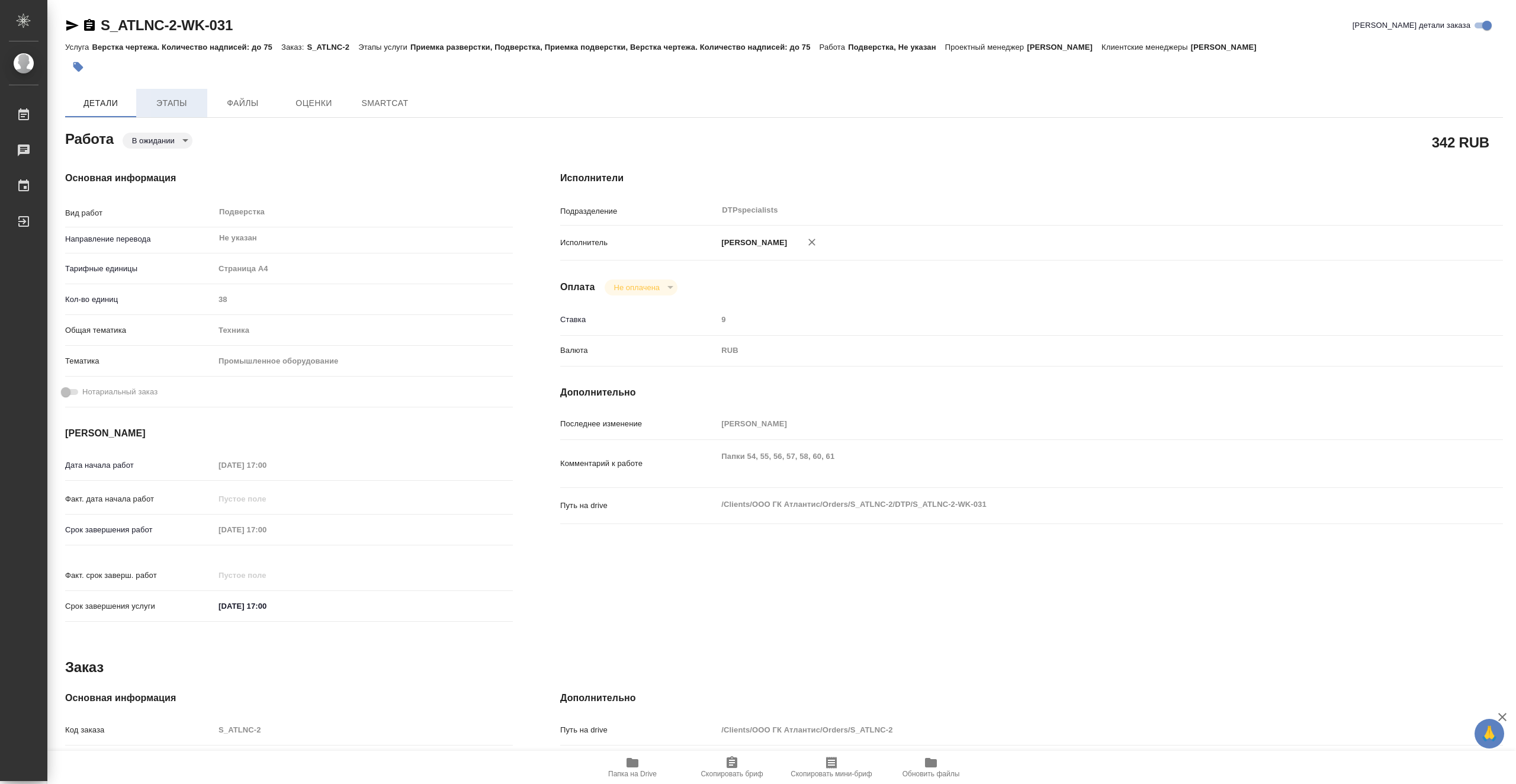
click at [187, 96] on span "Этапы" at bounding box center [172, 103] width 57 height 15
type textarea "x"
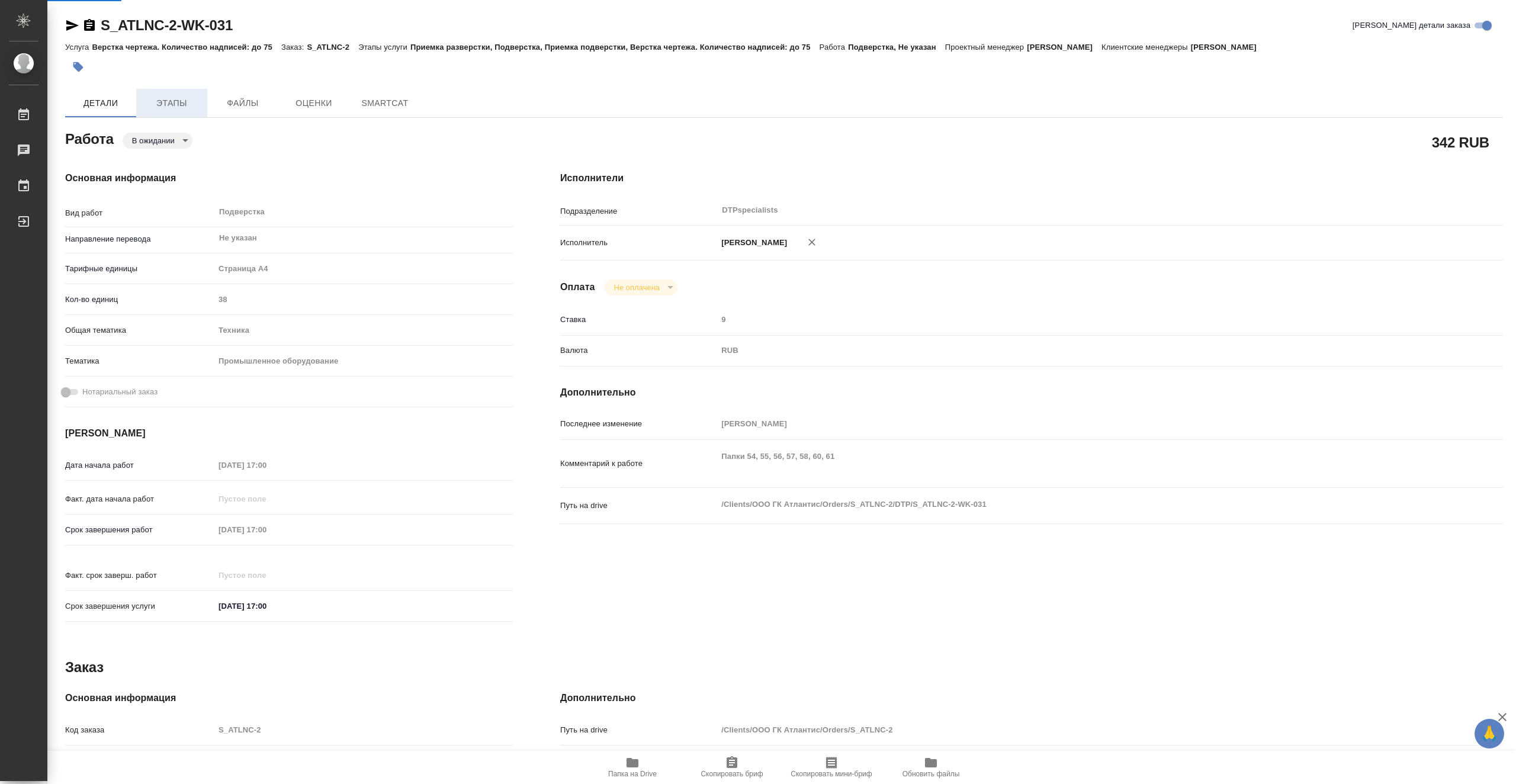
type textarea "x"
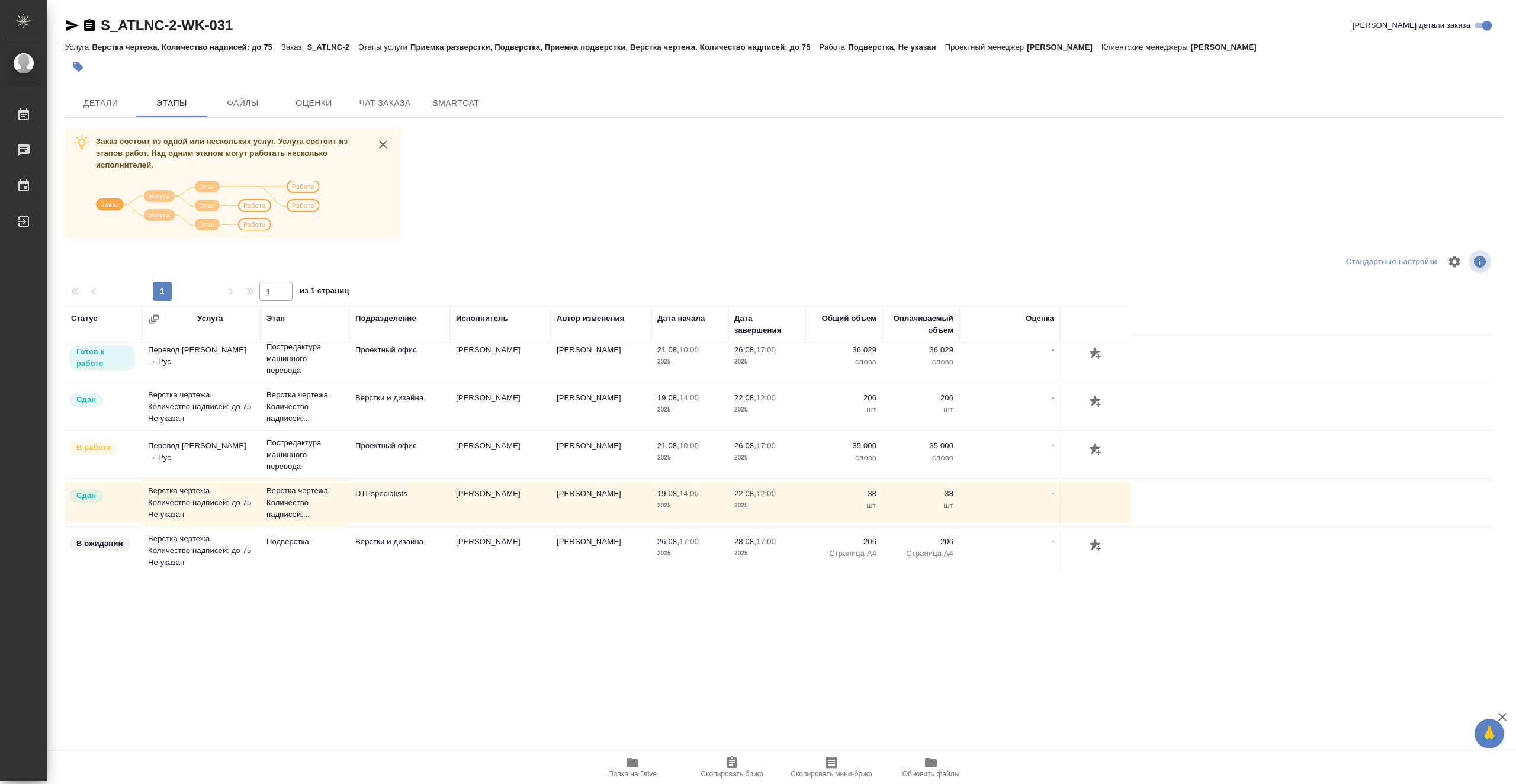
scroll to position [197, 0]
click at [390, 108] on span "Чат заказа" at bounding box center [385, 103] width 57 height 15
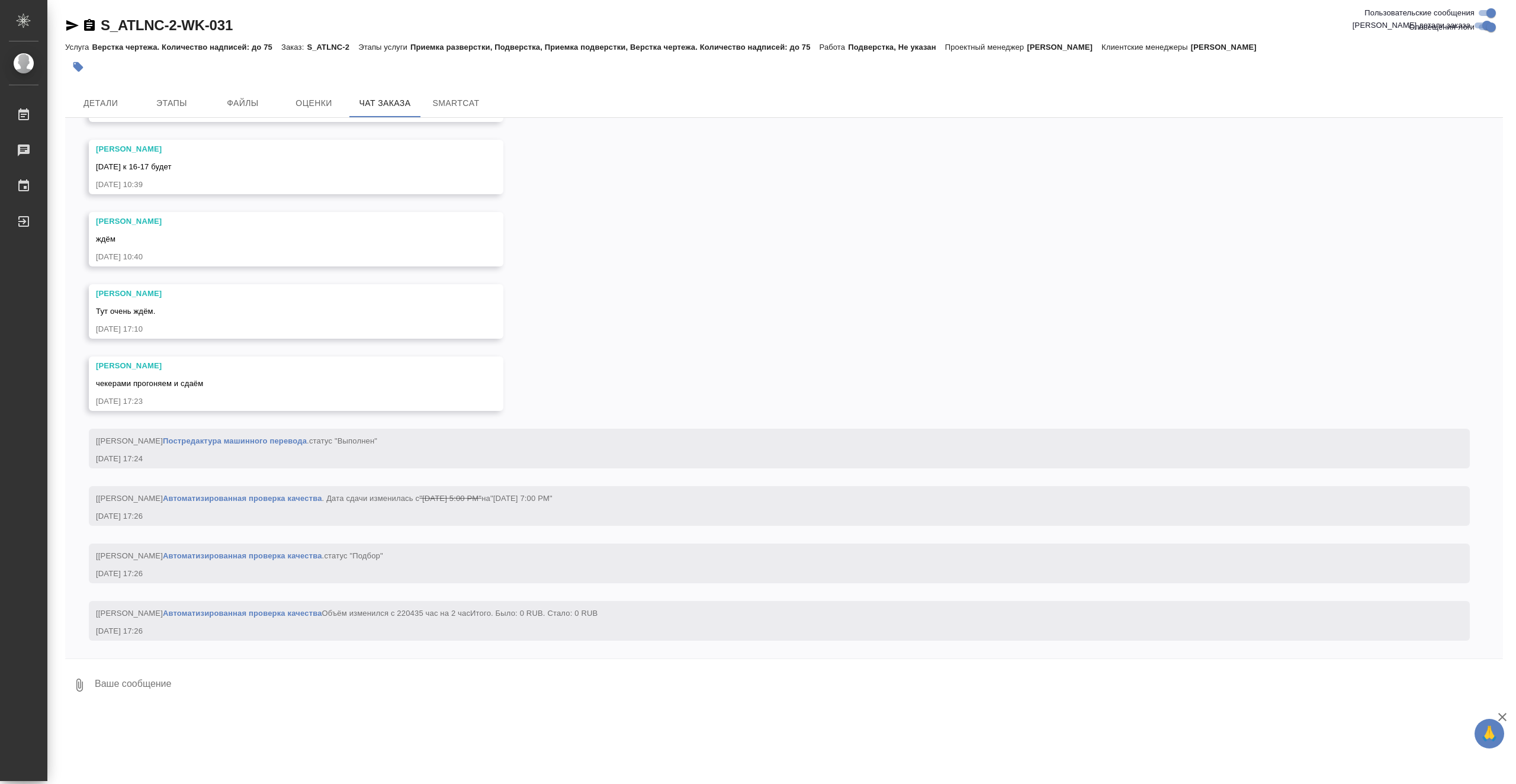
scroll to position [14481, 0]
